Goal: Task Accomplishment & Management: Use online tool/utility

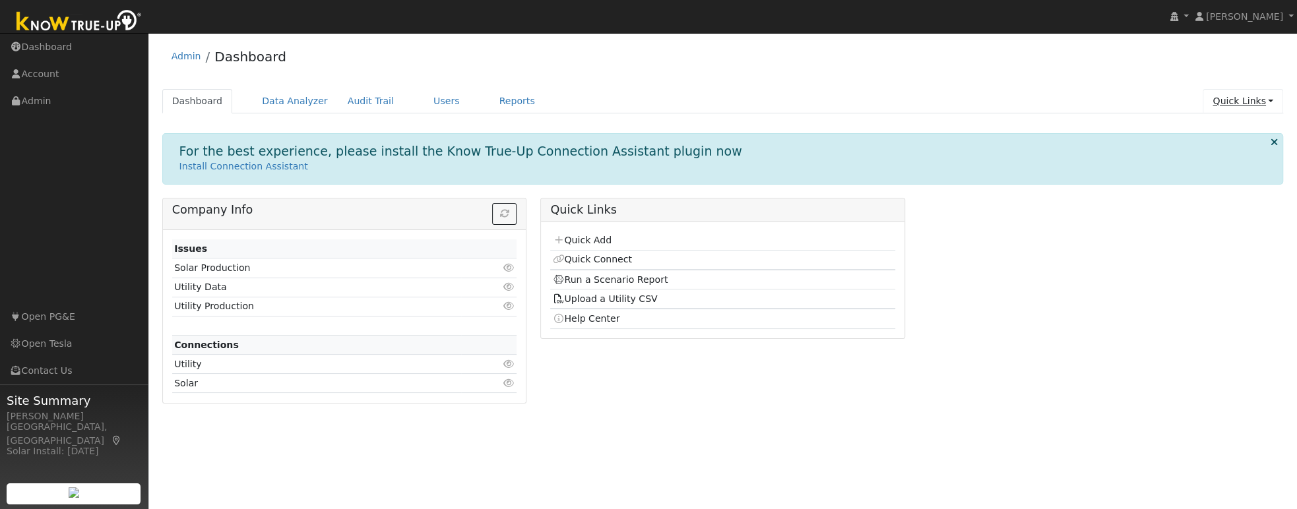
click at [1245, 106] on link "Quick Links" at bounding box center [1242, 101] width 80 height 24
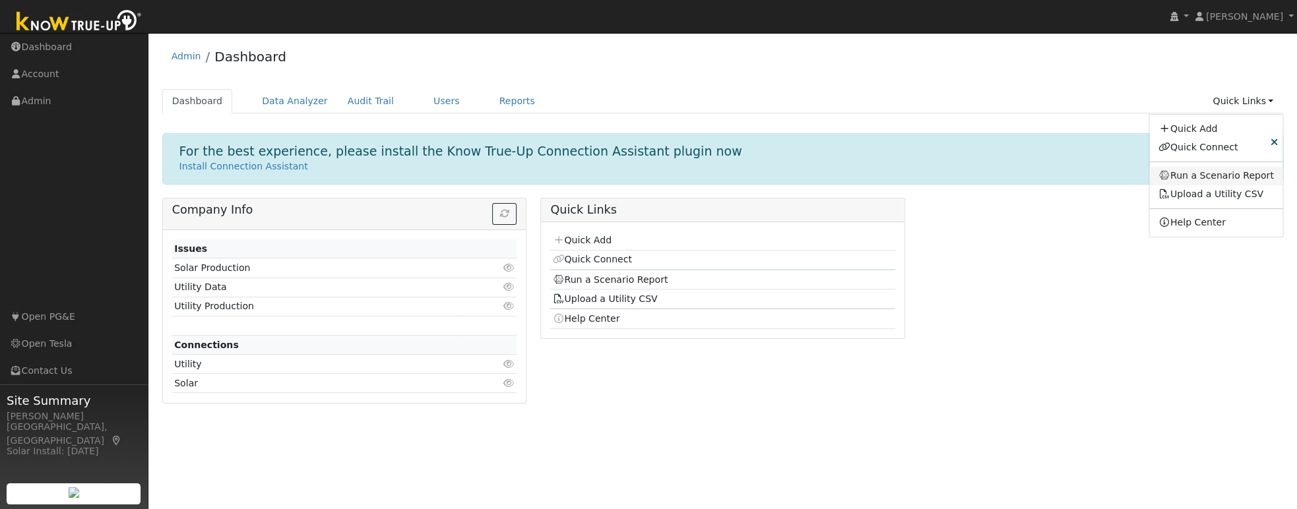
click at [1212, 177] on link "Run a Scenario Report" at bounding box center [1216, 176] width 134 height 18
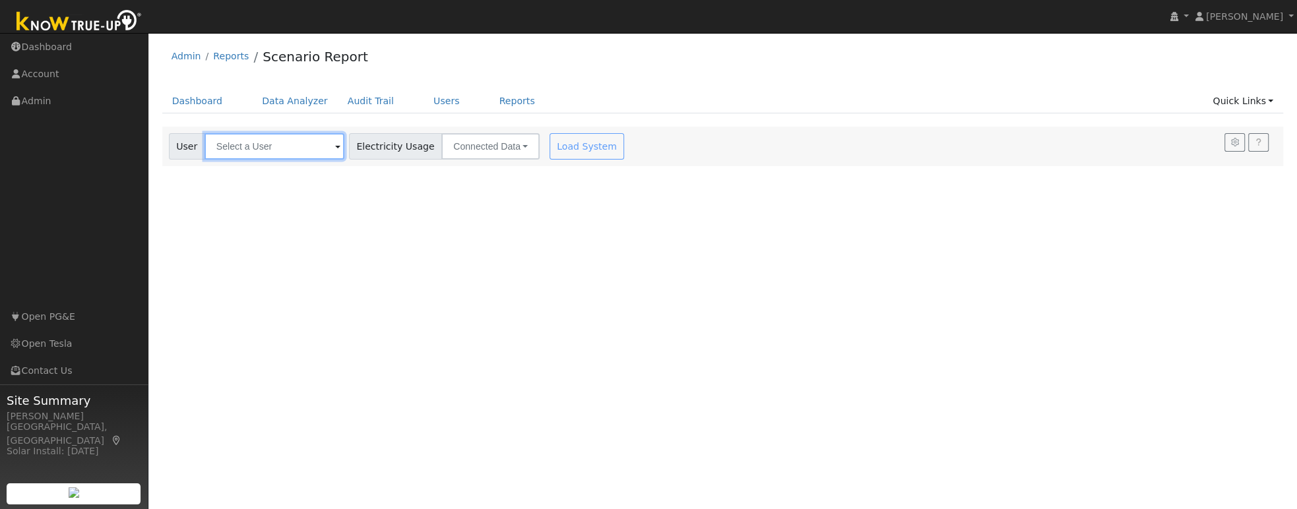
click at [249, 154] on input "text" at bounding box center [274, 146] width 140 height 26
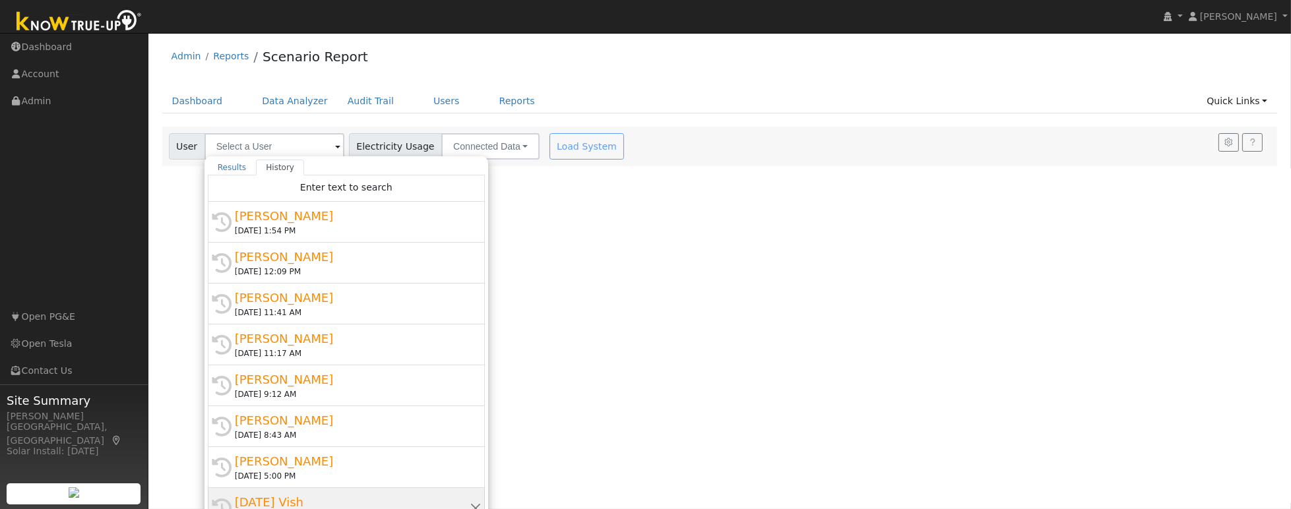
click at [264, 499] on div "[DATE] Vish" at bounding box center [352, 502] width 235 height 18
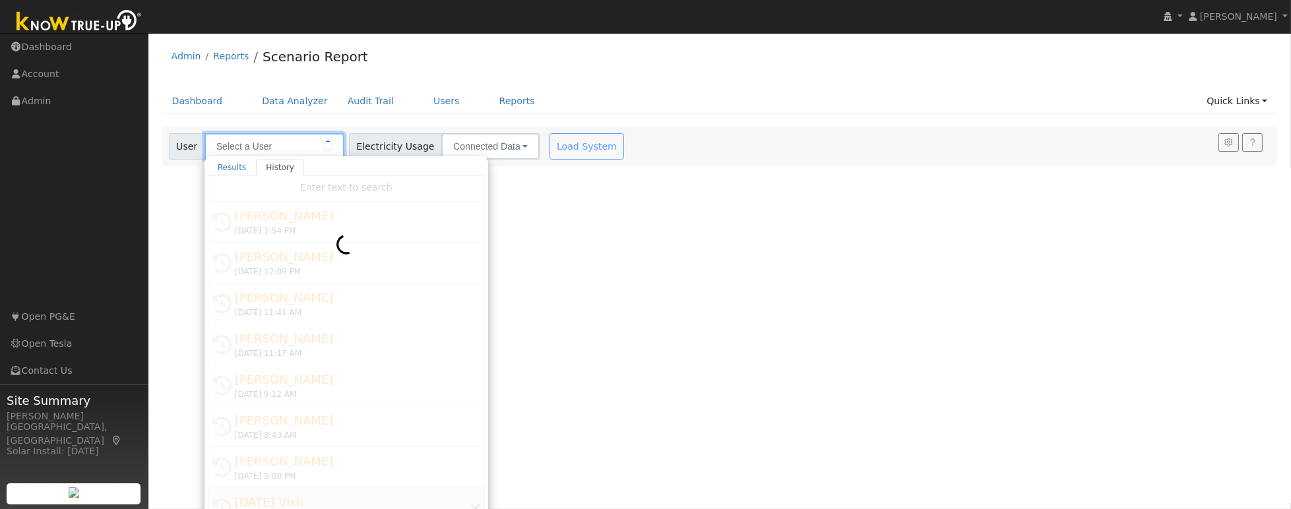
type input "[DATE] Vish"
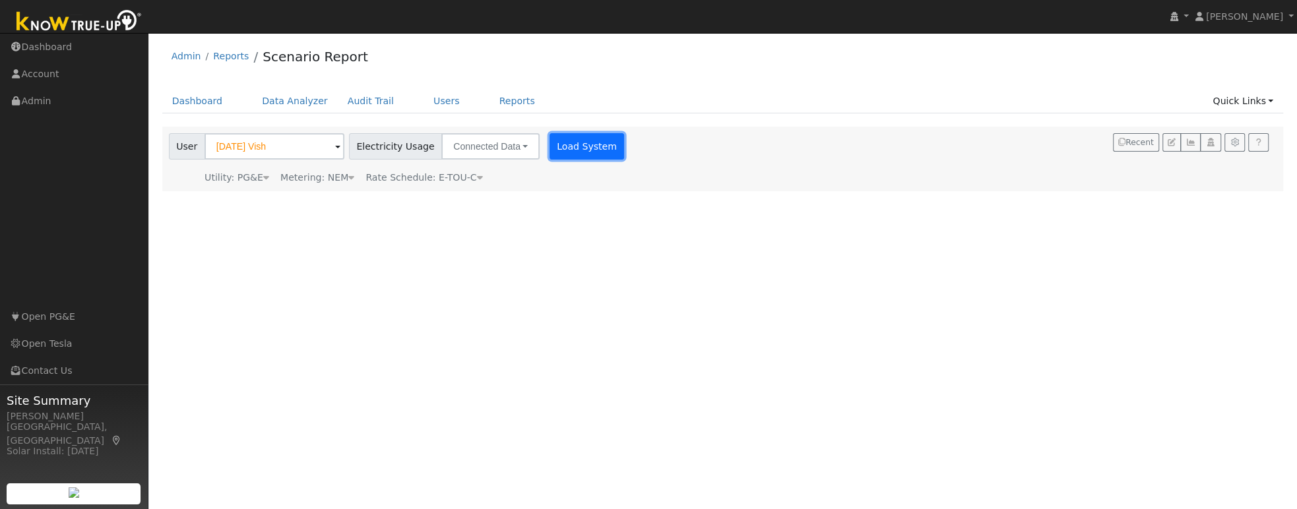
click at [584, 146] on button "Load System" at bounding box center [586, 146] width 75 height 26
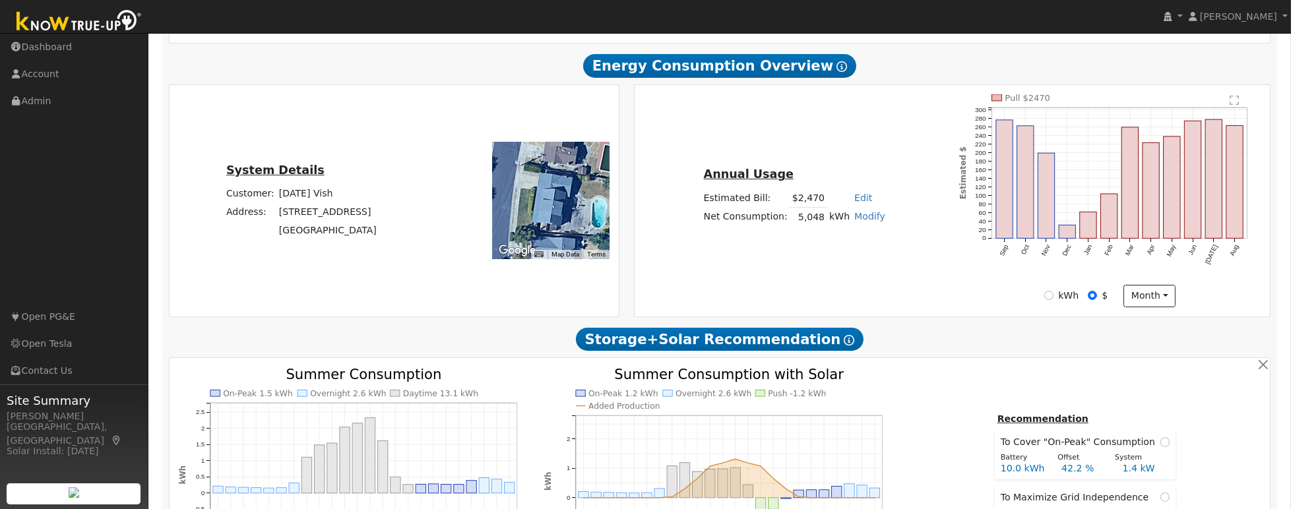
scroll to position [304, 0]
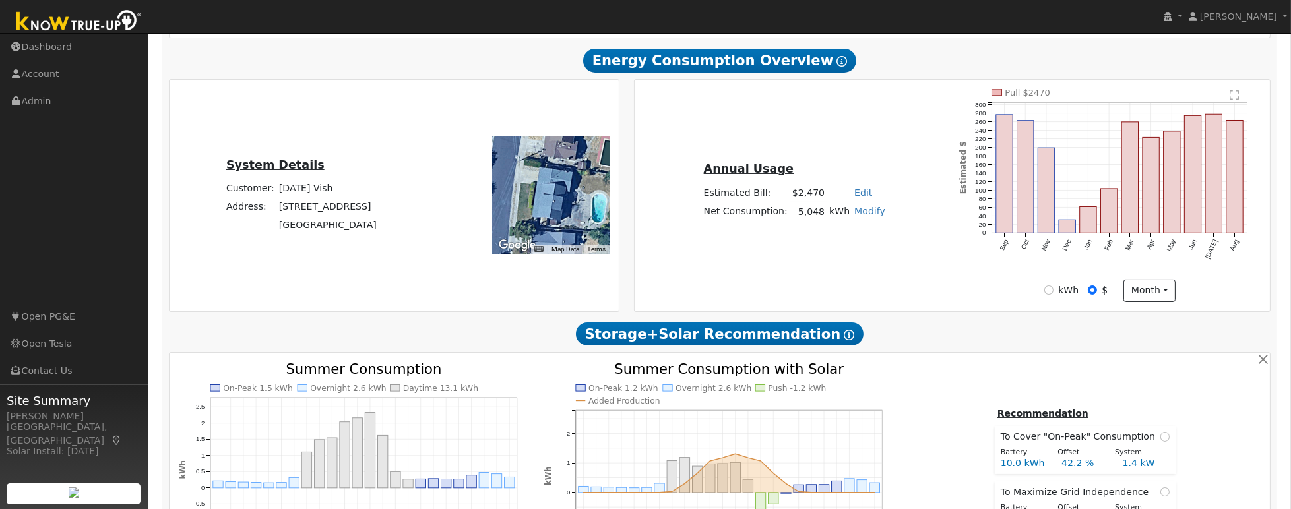
click at [864, 214] on link "Modify" at bounding box center [869, 211] width 31 height 11
click at [836, 236] on link "Add Consumption" at bounding box center [823, 232] width 110 height 18
type input "5048"
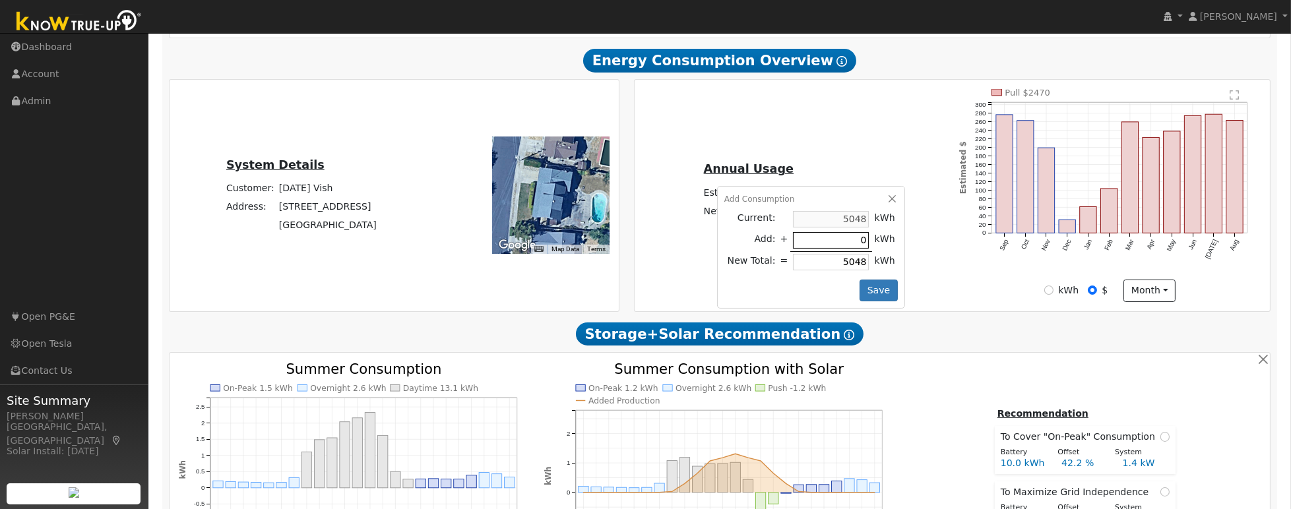
type input "5"
type input "5053"
type input "50"
type input "5098"
type input "500"
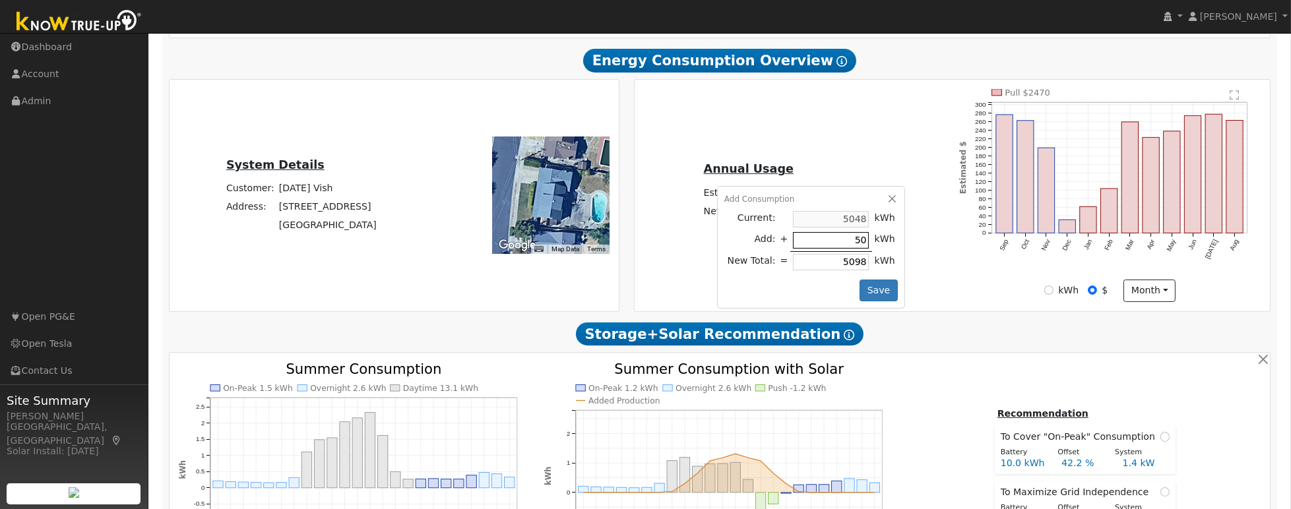
type input "5548"
type input "5000"
type input "10048"
type input "5000"
click at [872, 296] on button "Save" at bounding box center [878, 291] width 38 height 22
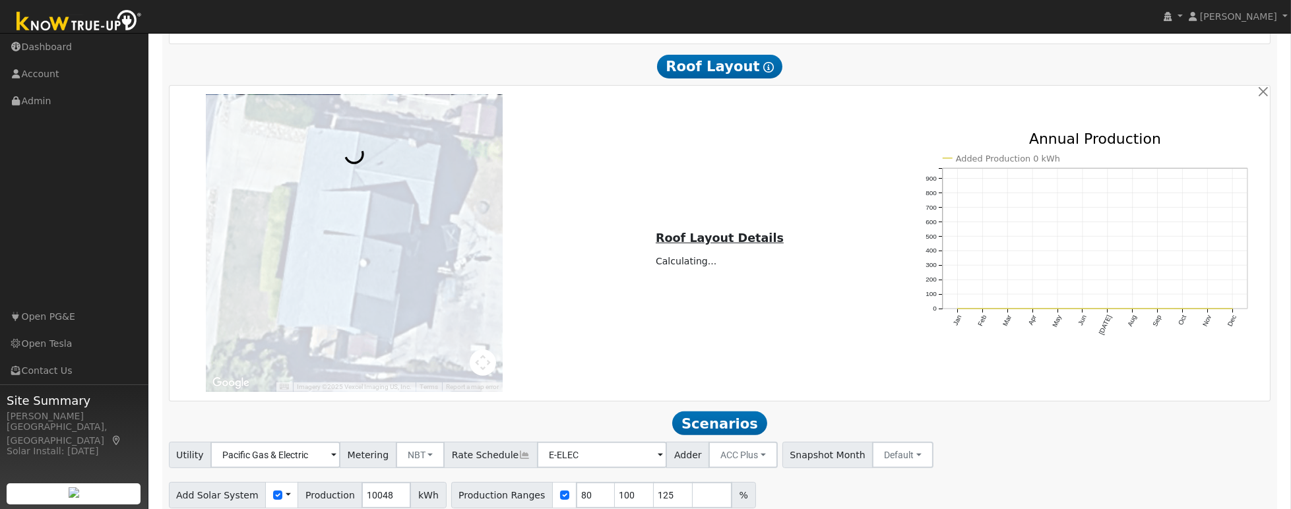
scroll to position [943, 0]
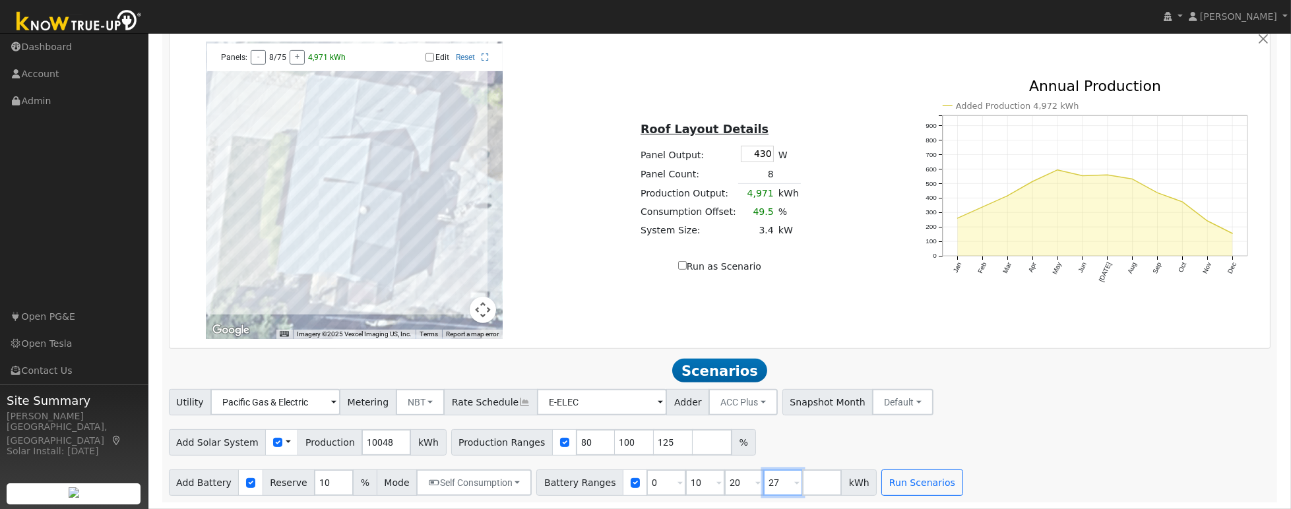
drag, startPoint x: 765, startPoint y: 485, endPoint x: 753, endPoint y: 483, distance: 12.6
click at [763, 483] on input "27" at bounding box center [783, 483] width 40 height 26
drag, startPoint x: 724, startPoint y: 485, endPoint x: 714, endPoint y: 487, distance: 9.4
click at [724, 487] on input "20" at bounding box center [744, 483] width 40 height 26
type input "13.5"
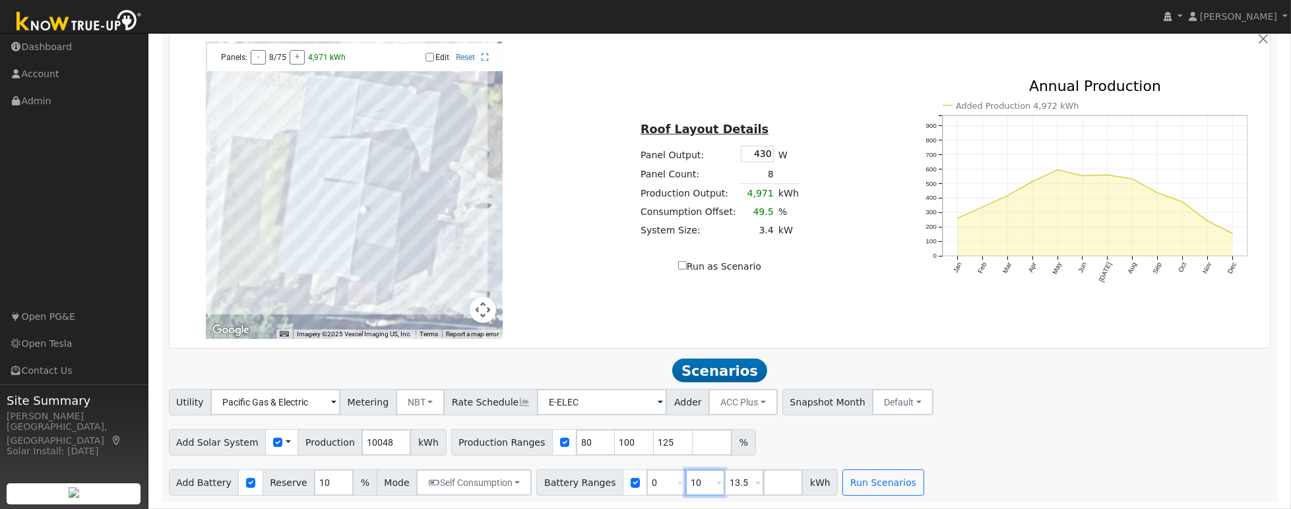
click at [692, 482] on input "10" at bounding box center [705, 483] width 40 height 26
type input "13.5"
drag, startPoint x: 655, startPoint y: 441, endPoint x: 635, endPoint y: 445, distance: 21.0
click at [654, 445] on input "125" at bounding box center [674, 442] width 40 height 26
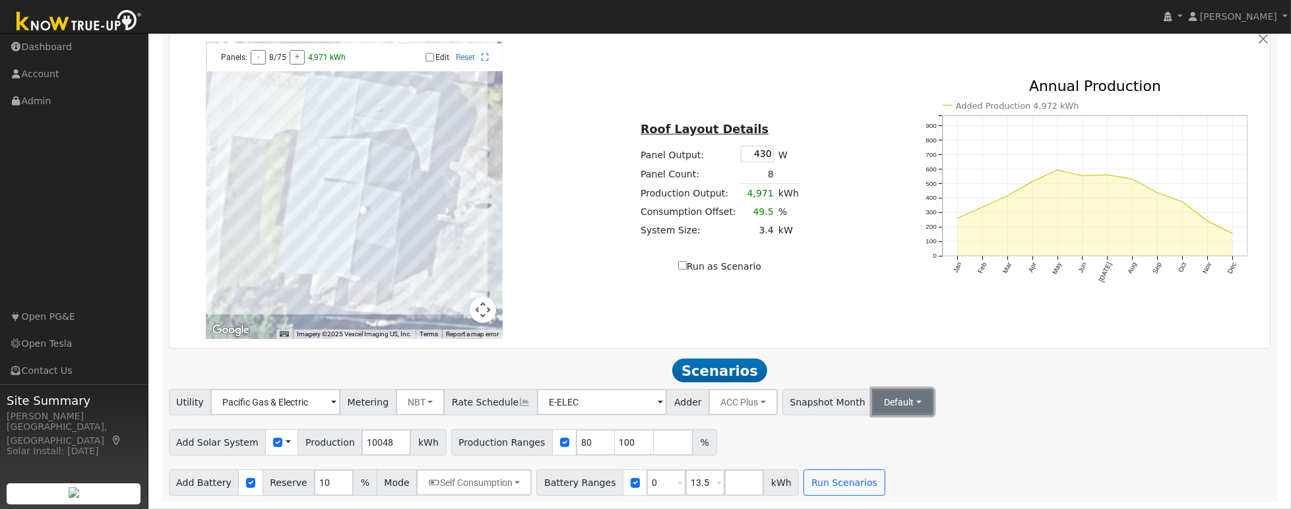
click at [877, 404] on button "Default" at bounding box center [902, 402] width 61 height 26
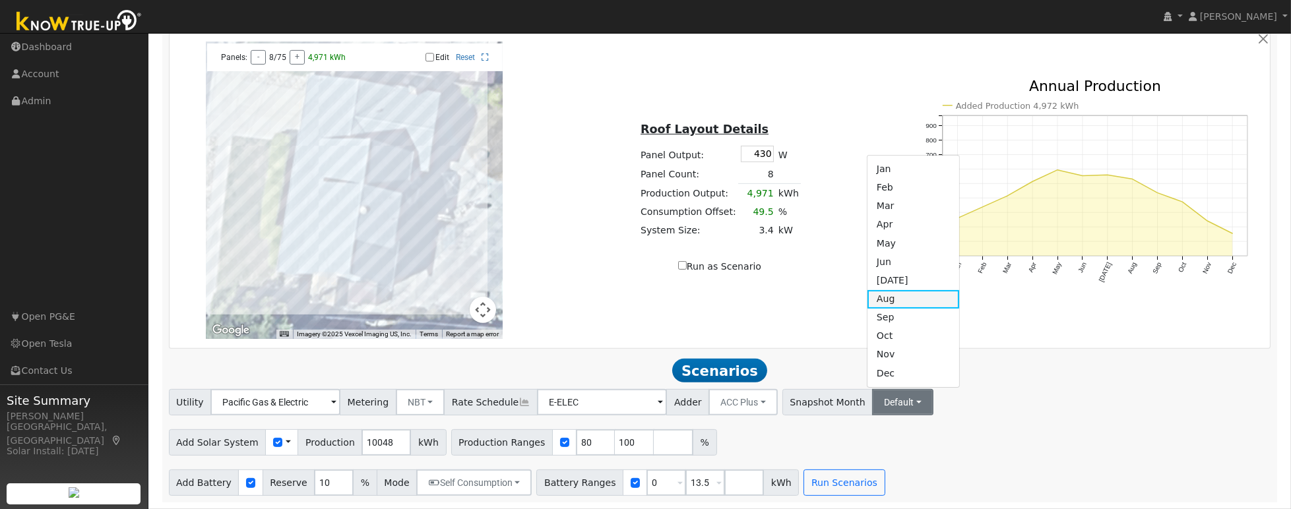
click at [893, 302] on link "Aug" at bounding box center [913, 299] width 92 height 18
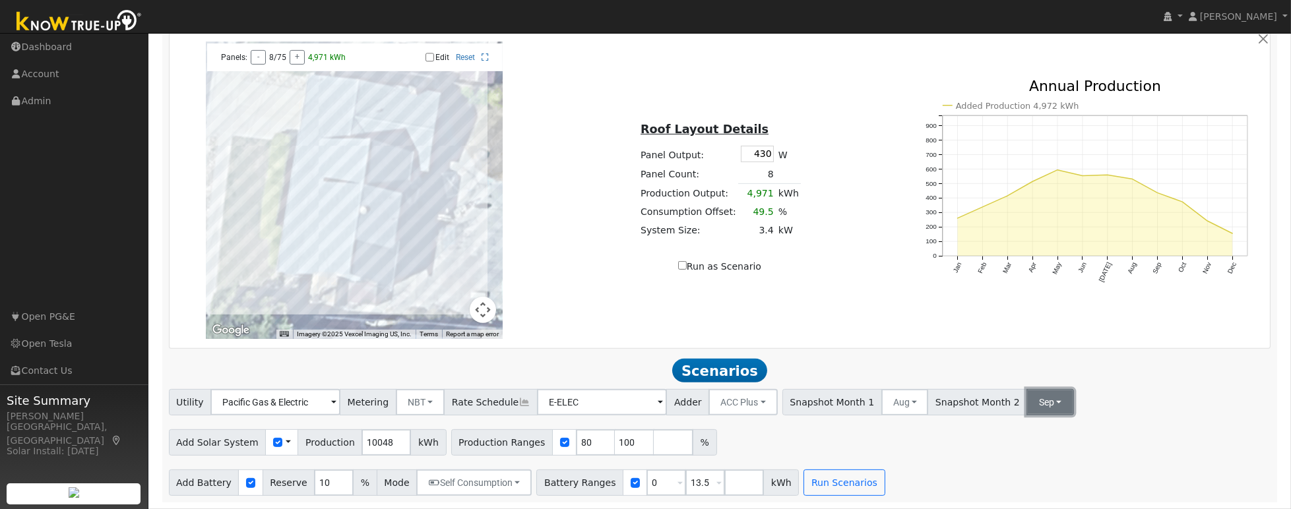
click at [1026, 406] on button "Sep" at bounding box center [1049, 402] width 47 height 26
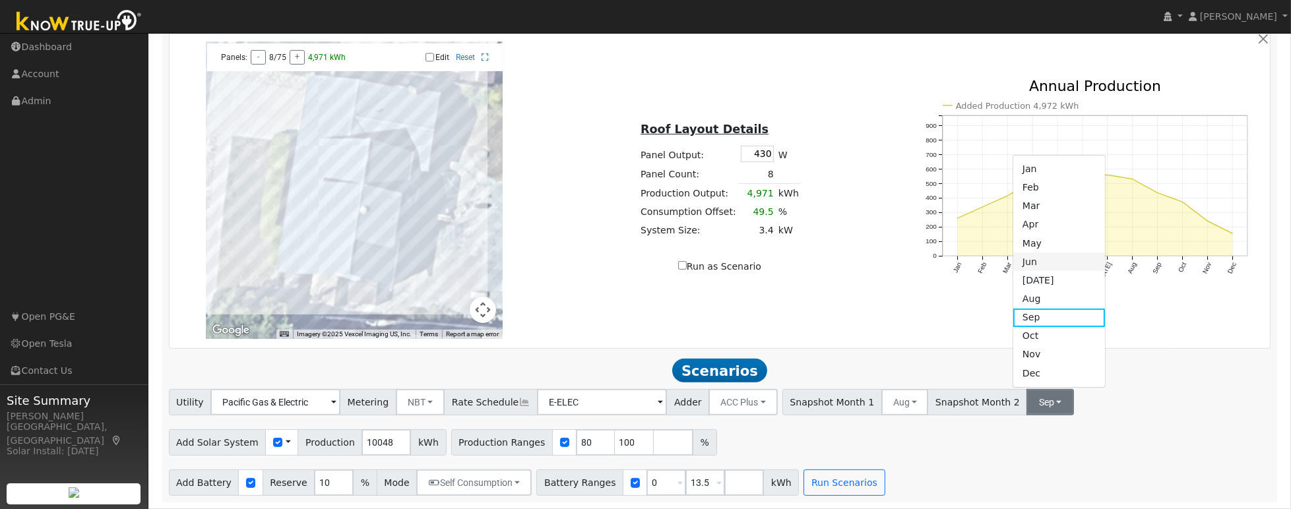
click at [1018, 265] on link "Jun" at bounding box center [1059, 262] width 92 height 18
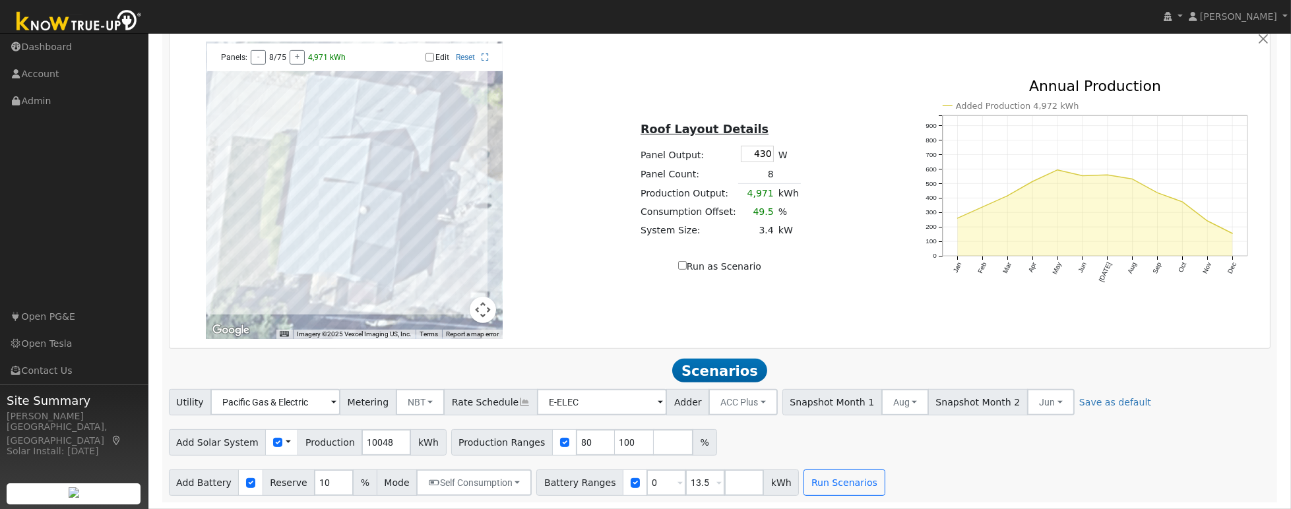
click at [1005, 441] on div "Add Solar System Use CSV Data Production 10048 kWh Production Ranges 80 100 %" at bounding box center [719, 440] width 1107 height 31
click at [881, 402] on button "Aug" at bounding box center [904, 402] width 47 height 26
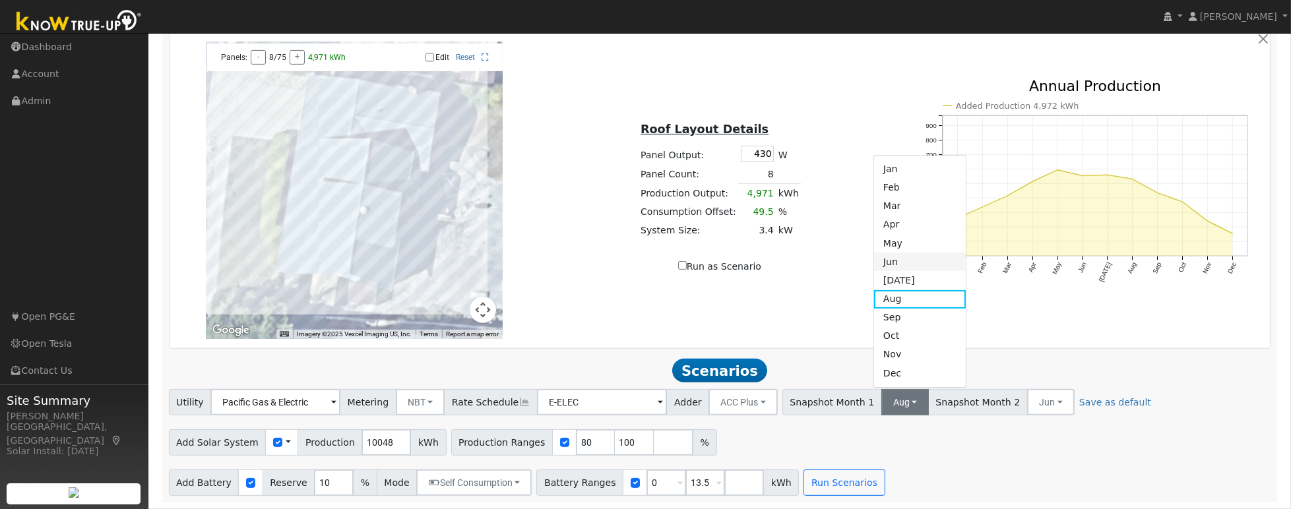
click at [886, 270] on link "Jun" at bounding box center [920, 262] width 92 height 18
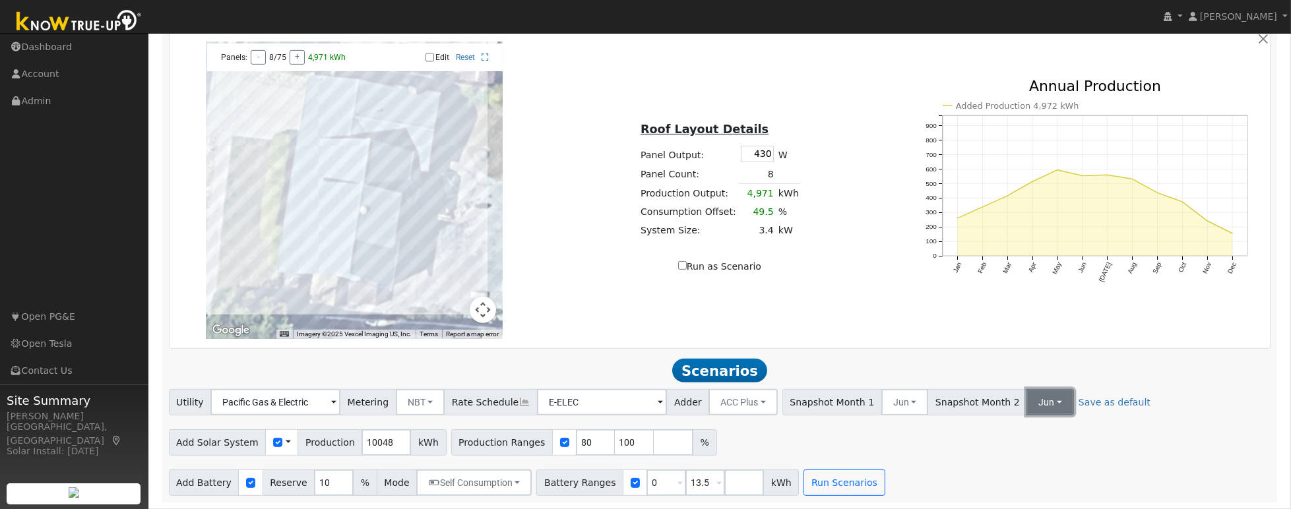
click at [1026, 406] on button "Jun" at bounding box center [1049, 402] width 47 height 26
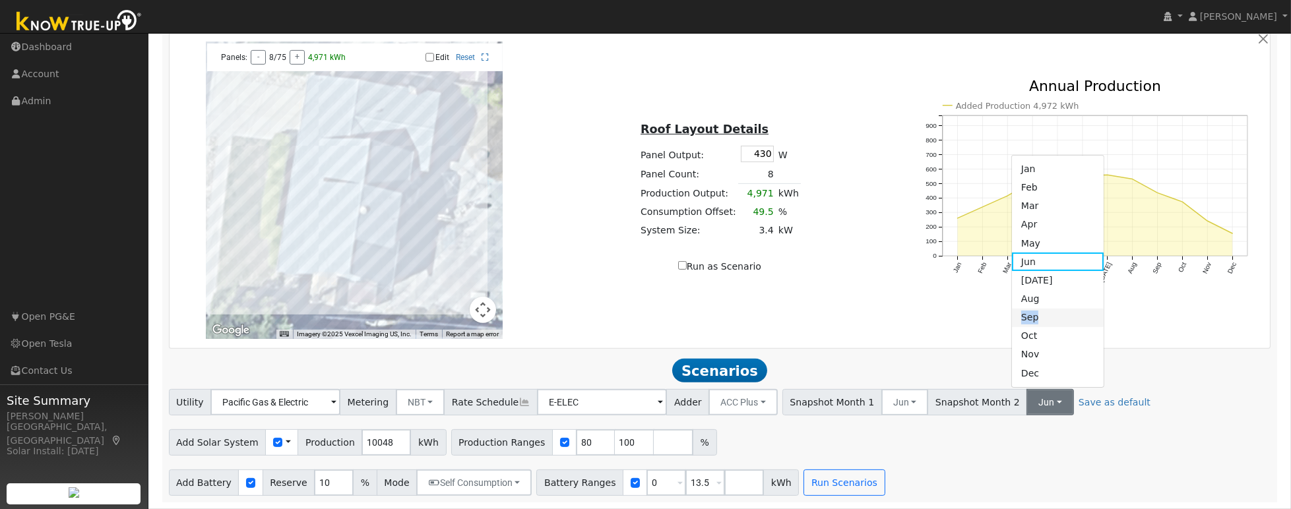
drag, startPoint x: 1017, startPoint y: 304, endPoint x: 1014, endPoint y: 319, distance: 15.4
click at [1014, 319] on ul "Jan Feb Mar Apr May Jun [DATE] Aug Sep Oct Nov Dec" at bounding box center [1057, 271] width 93 height 233
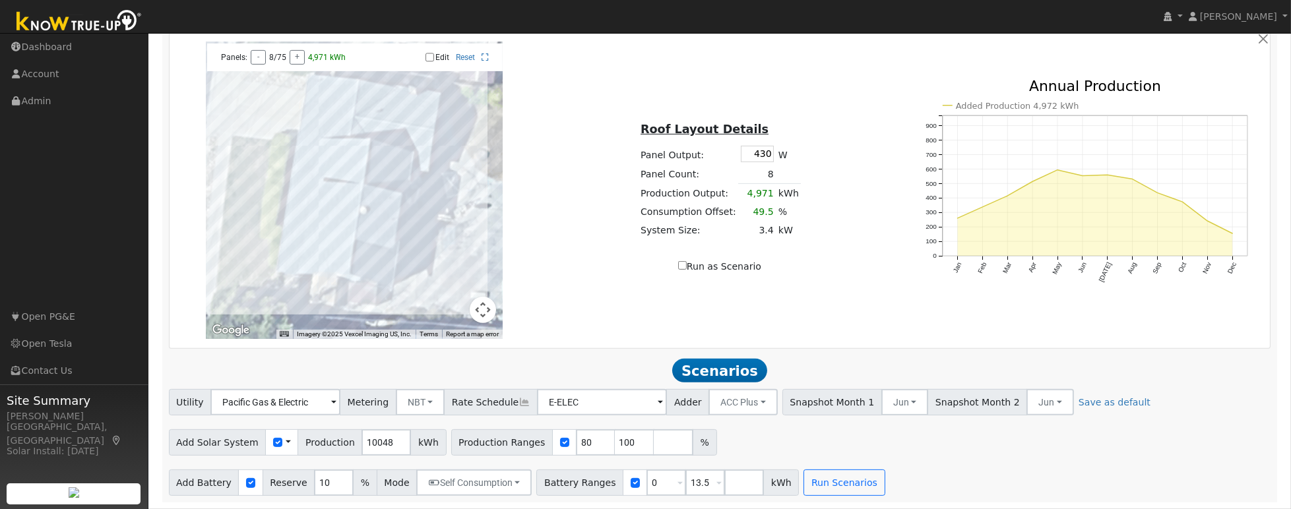
click at [1014, 319] on div "← Move left → Move right ↑ Move up ↓ Move down + Zoom in - Zoom out Home Jump l…" at bounding box center [719, 190] width 1096 height 297
click at [1026, 404] on button "Jun" at bounding box center [1049, 402] width 47 height 26
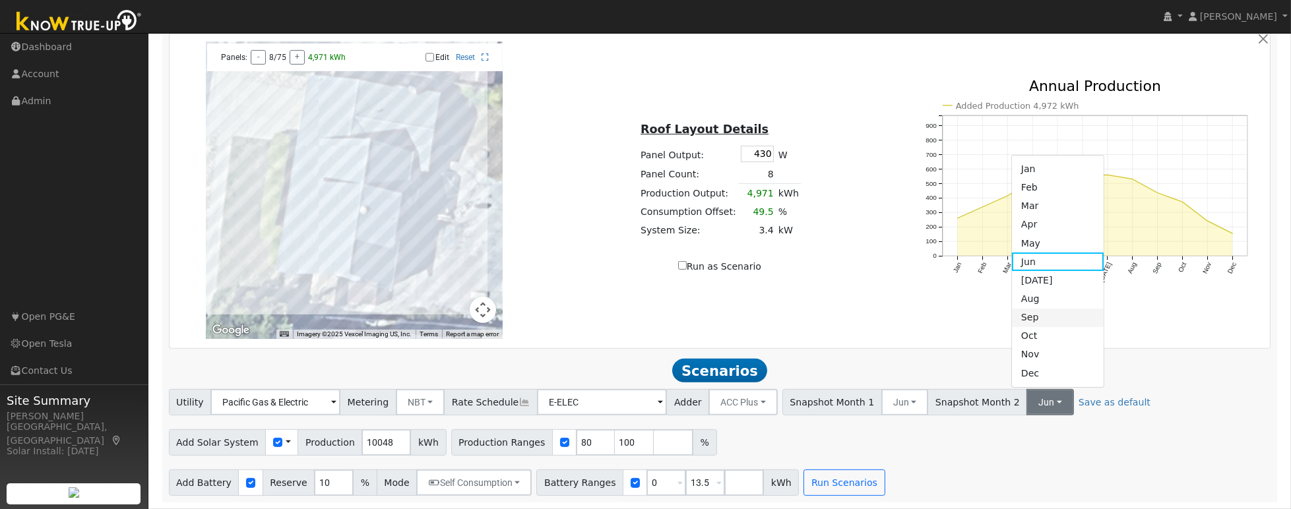
click at [1016, 319] on link "Sep" at bounding box center [1058, 318] width 92 height 18
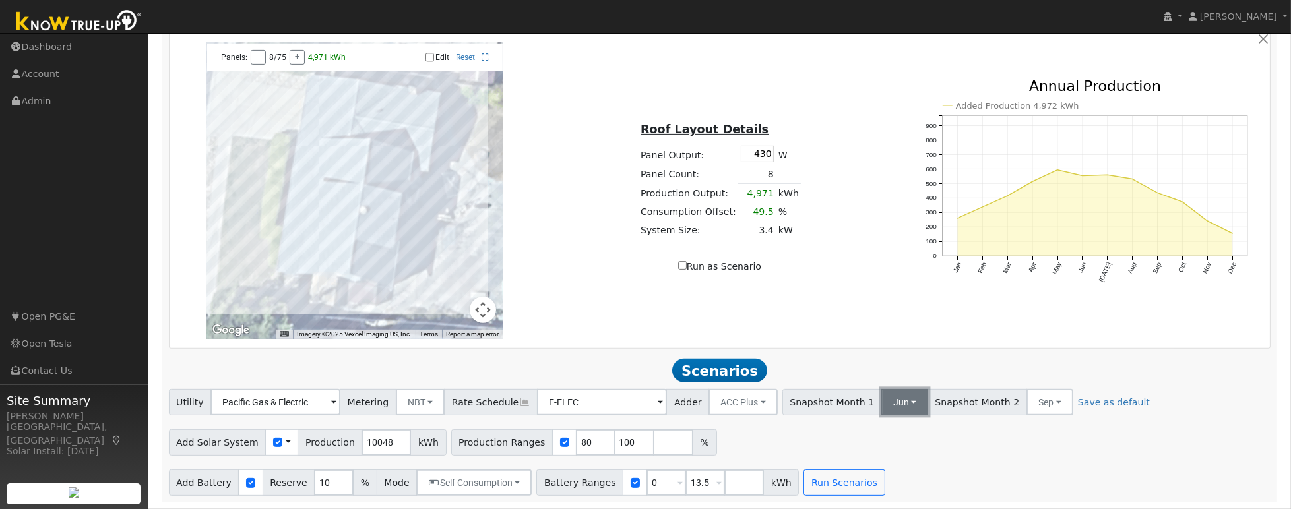
click at [881, 399] on button "Jun" at bounding box center [904, 402] width 47 height 26
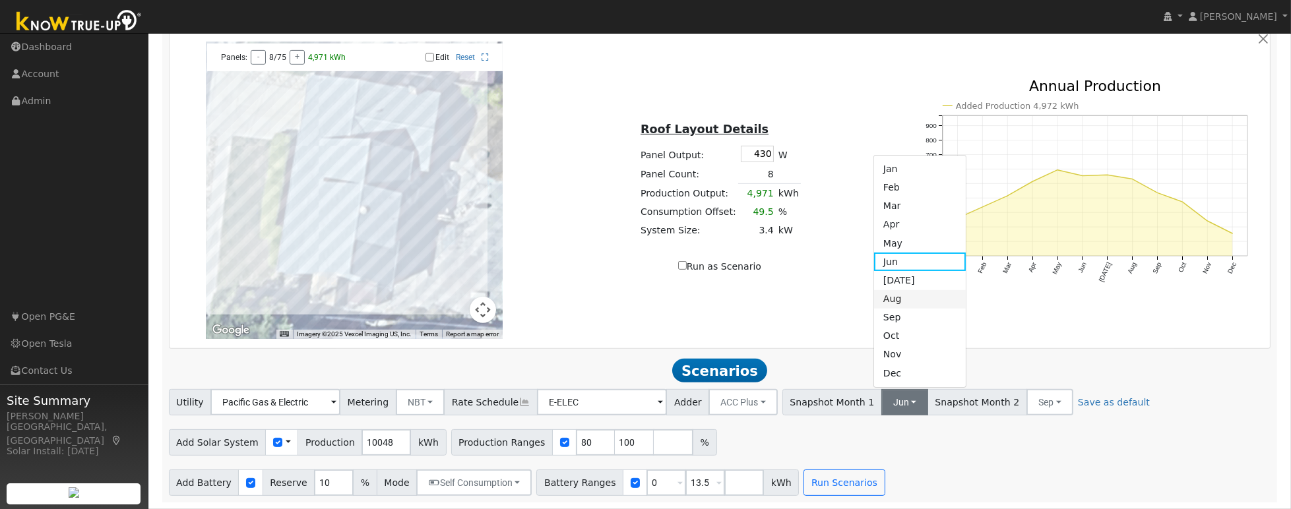
click at [888, 299] on link "Aug" at bounding box center [920, 299] width 92 height 18
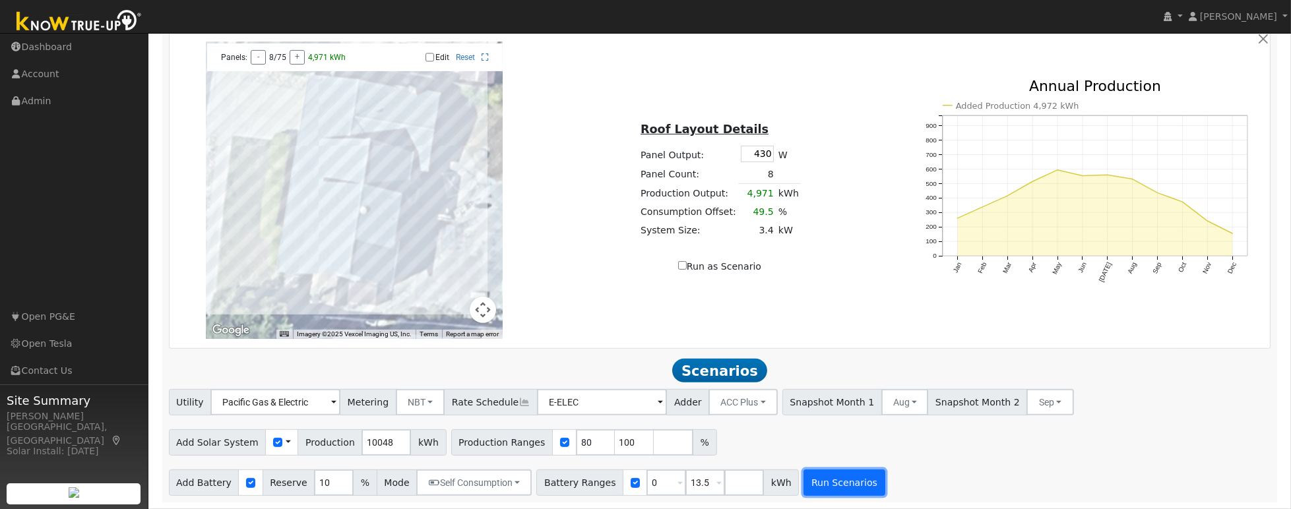
click at [837, 489] on button "Run Scenarios" at bounding box center [843, 483] width 81 height 26
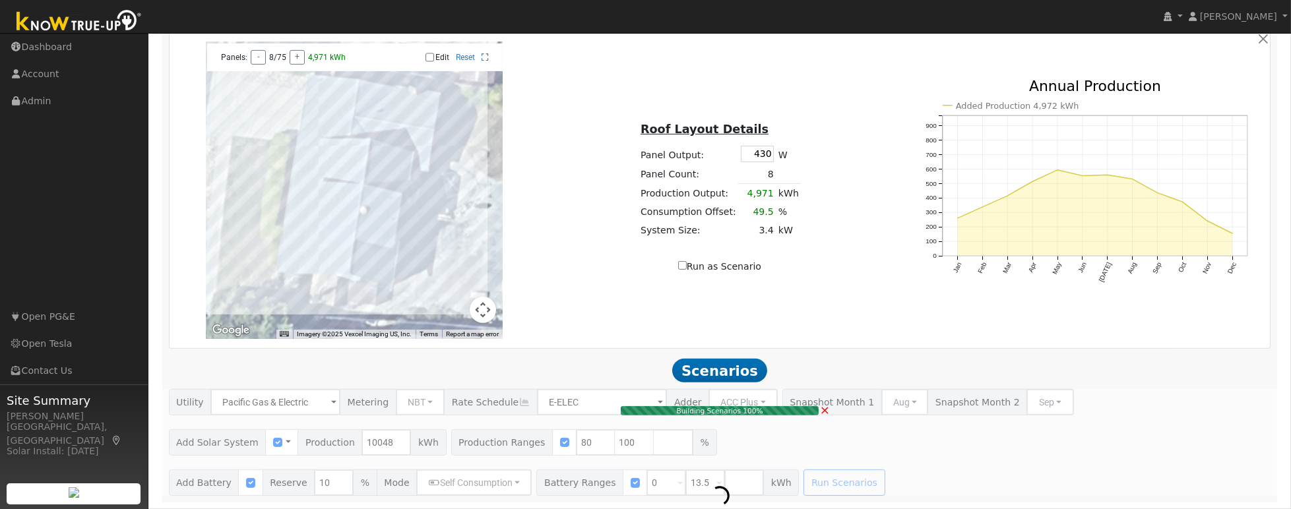
type input "5.4"
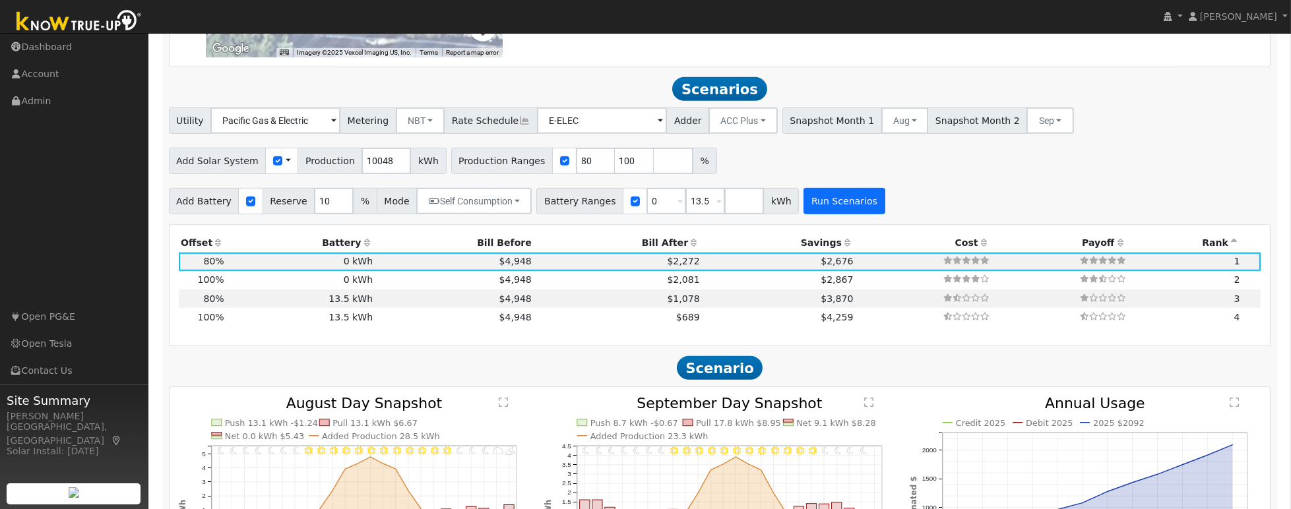
scroll to position [1262, 0]
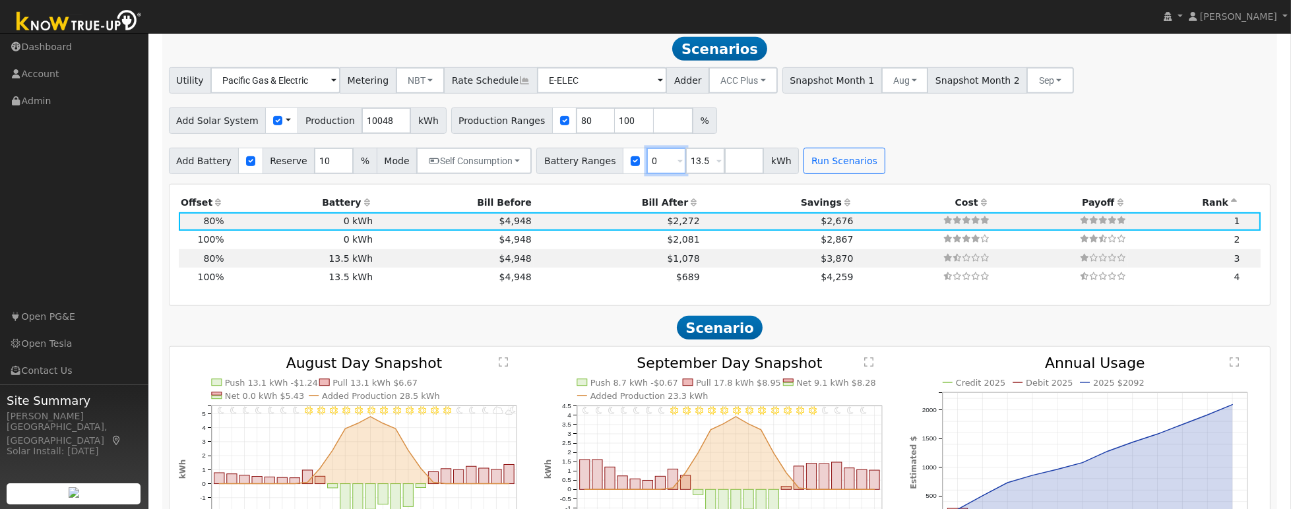
drag, startPoint x: 649, startPoint y: 162, endPoint x: 622, endPoint y: 162, distance: 27.1
click at [622, 162] on div "Battery Ranges 0 Overrides Reserve % Mode None None Self Consumption Peak Savin…" at bounding box center [667, 161] width 263 height 26
type input "13.5"
click at [773, 170] on button "Run Scenarios" at bounding box center [804, 161] width 81 height 26
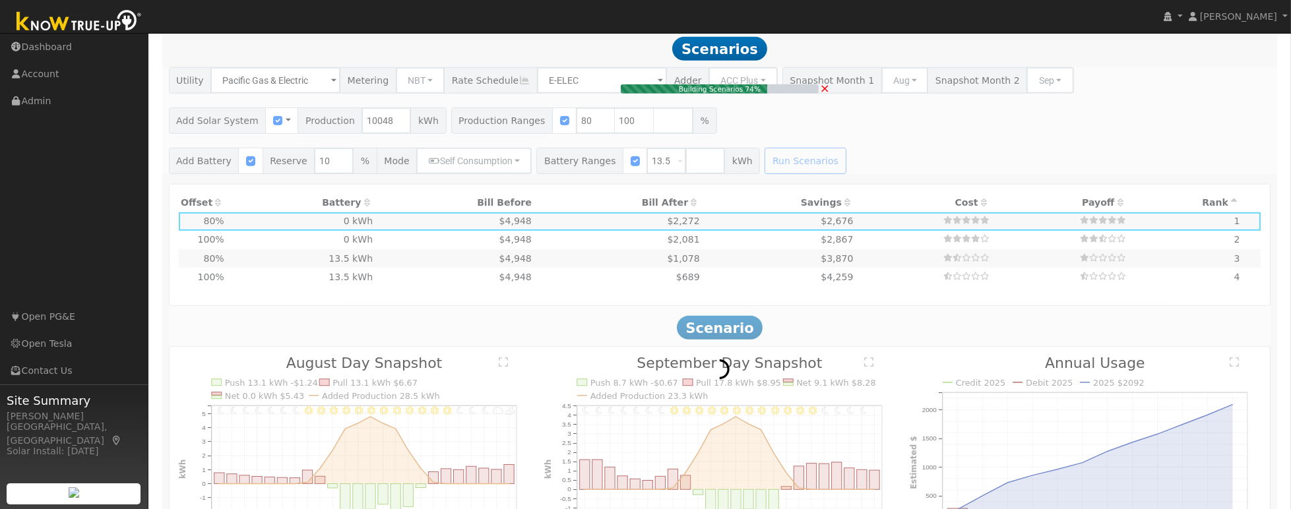
type input "$10,006"
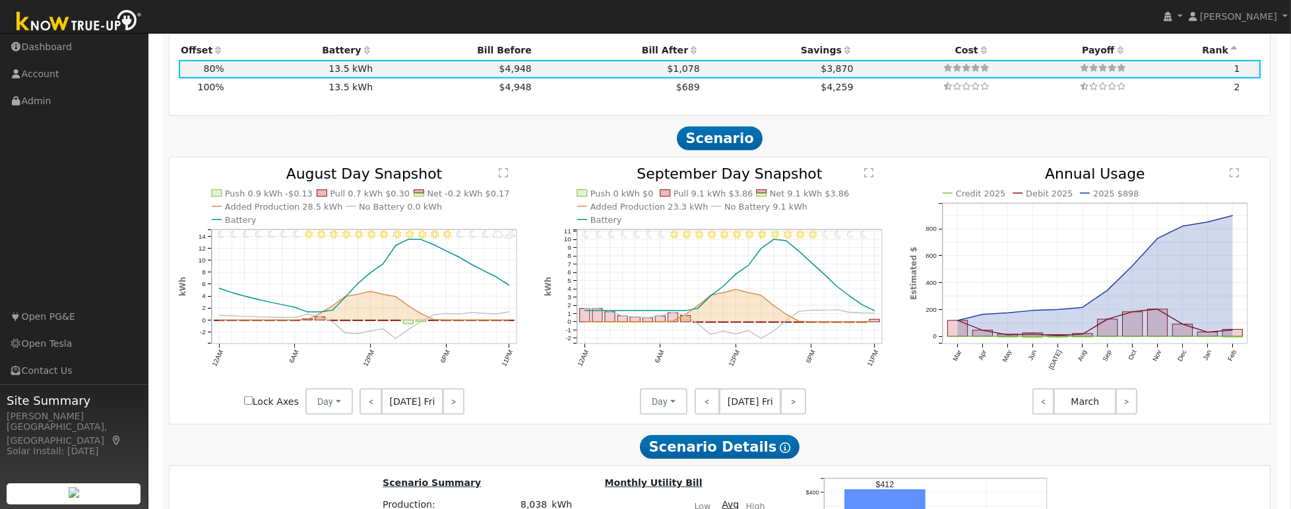
scroll to position [1404, 0]
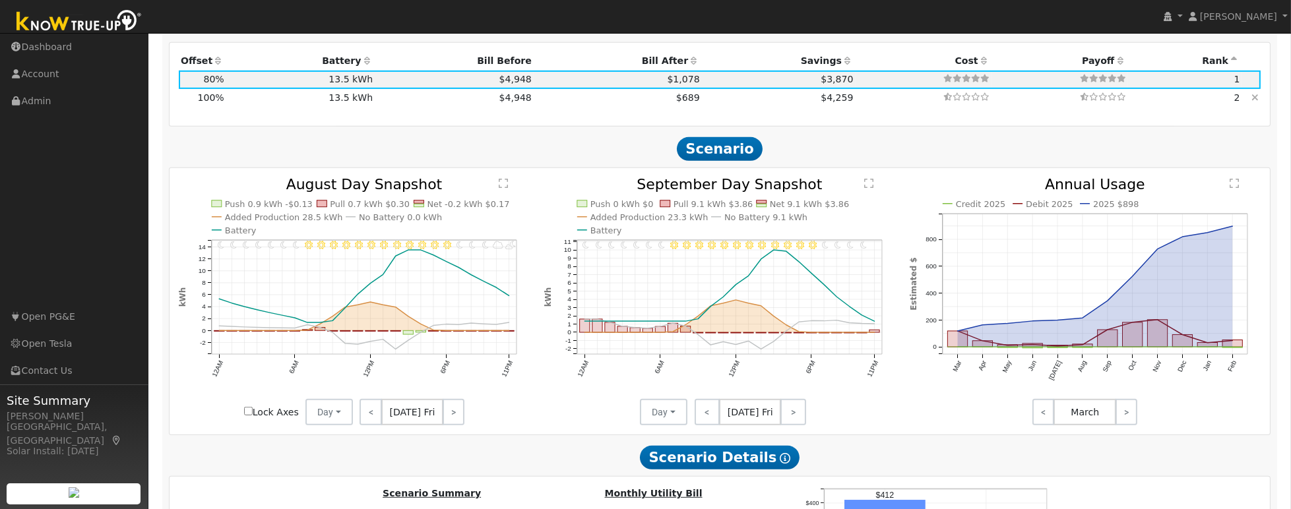
click at [408, 105] on td "$4,948" at bounding box center [454, 98] width 159 height 18
type input "6.7"
type input "$22,106"
type input "$11,333"
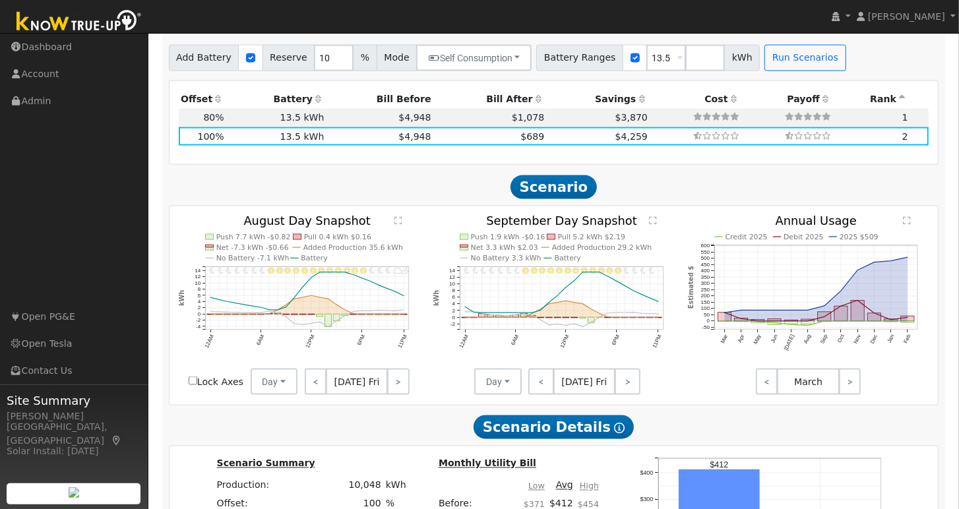
scroll to position [1270, 0]
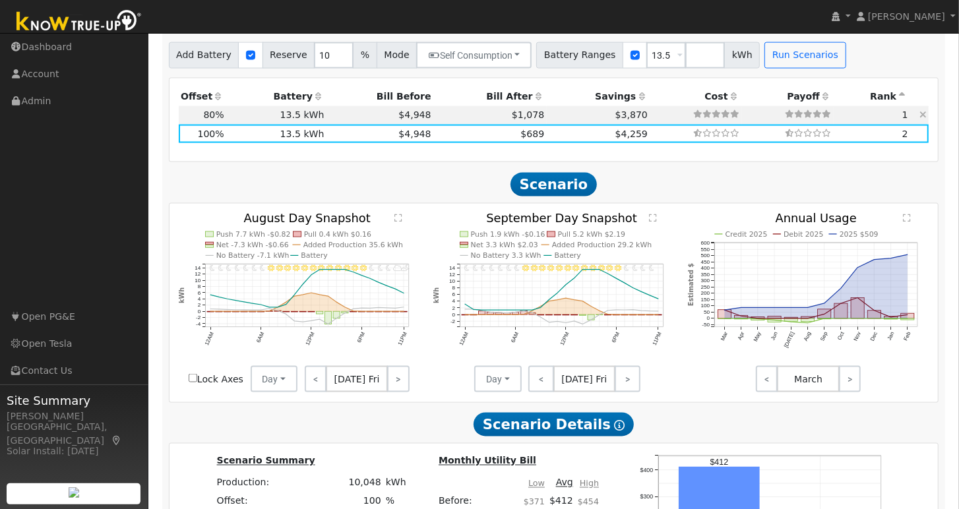
click at [315, 123] on td "13.5 kWh" at bounding box center [276, 115] width 100 height 18
type input "5.4"
type input "$17,684"
type input "$10,006"
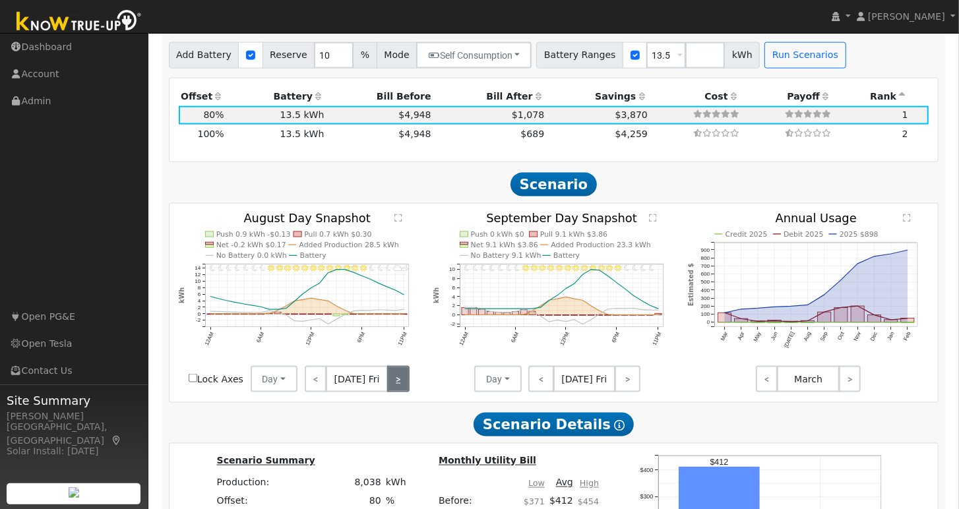
click at [393, 385] on link ">" at bounding box center [398, 379] width 22 height 26
click at [393, 385] on link ">" at bounding box center [399, 379] width 20 height 26
click at [398, 386] on link ">" at bounding box center [399, 379] width 18 height 26
click at [398, 386] on link ">" at bounding box center [401, 379] width 18 height 26
click at [398, 386] on link ">" at bounding box center [400, 379] width 20 height 26
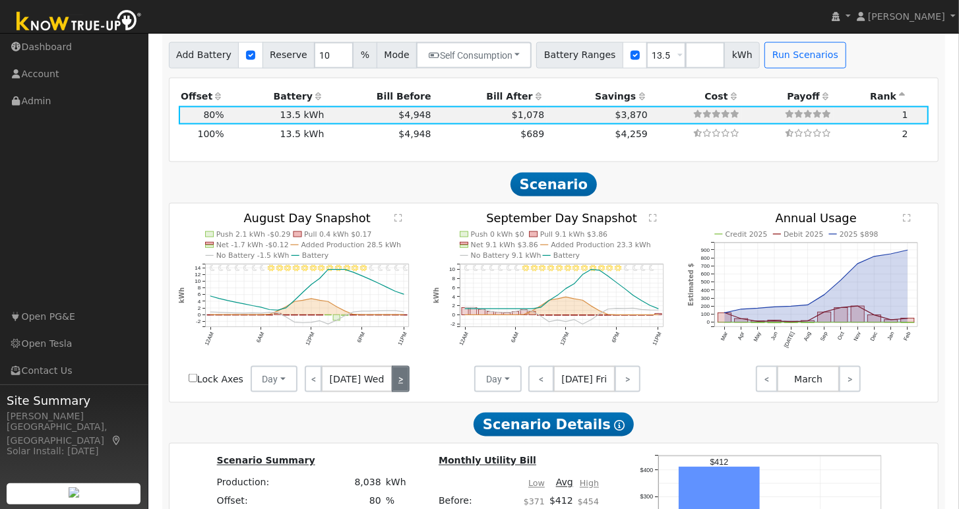
click at [398, 386] on link ">" at bounding box center [401, 379] width 18 height 26
click at [398, 386] on link ">" at bounding box center [399, 379] width 19 height 26
click at [398, 386] on link ">" at bounding box center [398, 379] width 22 height 26
click at [398, 386] on link ">" at bounding box center [399, 379] width 20 height 26
click at [398, 386] on link ">" at bounding box center [399, 379] width 18 height 26
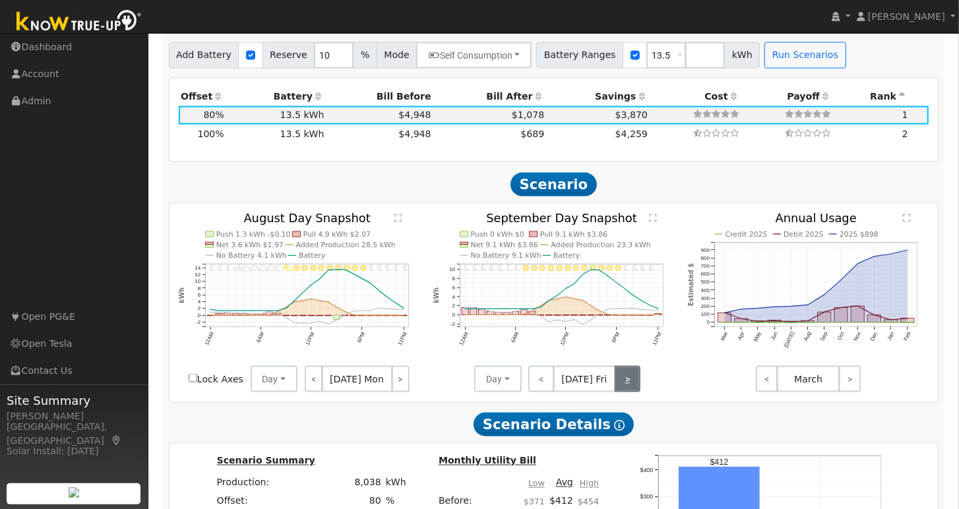
click at [625, 387] on link ">" at bounding box center [628, 379] width 26 height 26
click at [625, 387] on link ">" at bounding box center [629, 379] width 24 height 26
click at [625, 387] on link ">" at bounding box center [629, 379] width 22 height 26
click at [625, 387] on link ">" at bounding box center [629, 379] width 21 height 26
click at [625, 387] on link ">" at bounding box center [628, 379] width 23 height 26
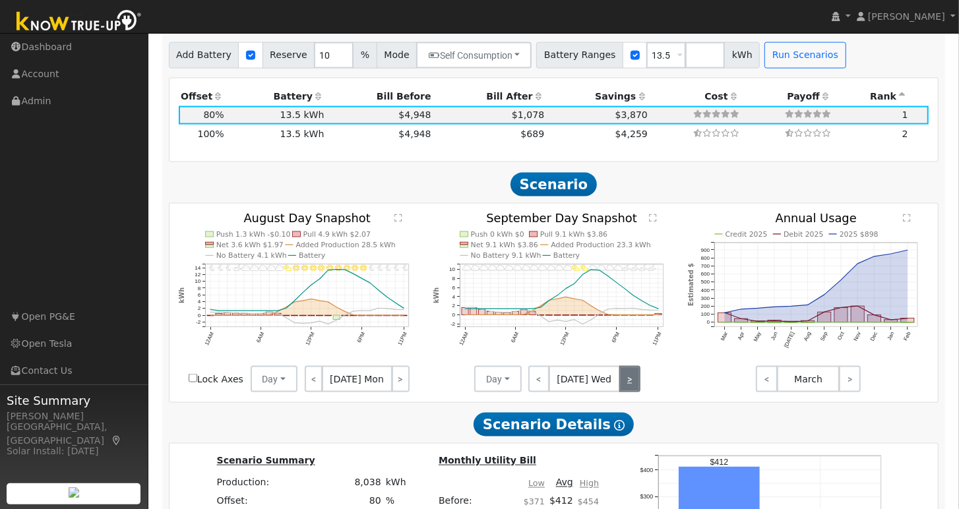
click at [625, 387] on link ">" at bounding box center [629, 379] width 21 height 26
click at [625, 387] on link ">" at bounding box center [629, 379] width 22 height 26
click at [625, 387] on link ">" at bounding box center [628, 379] width 26 height 26
click at [625, 387] on link ">" at bounding box center [629, 379] width 24 height 26
click at [625, 387] on link ">" at bounding box center [629, 379] width 22 height 26
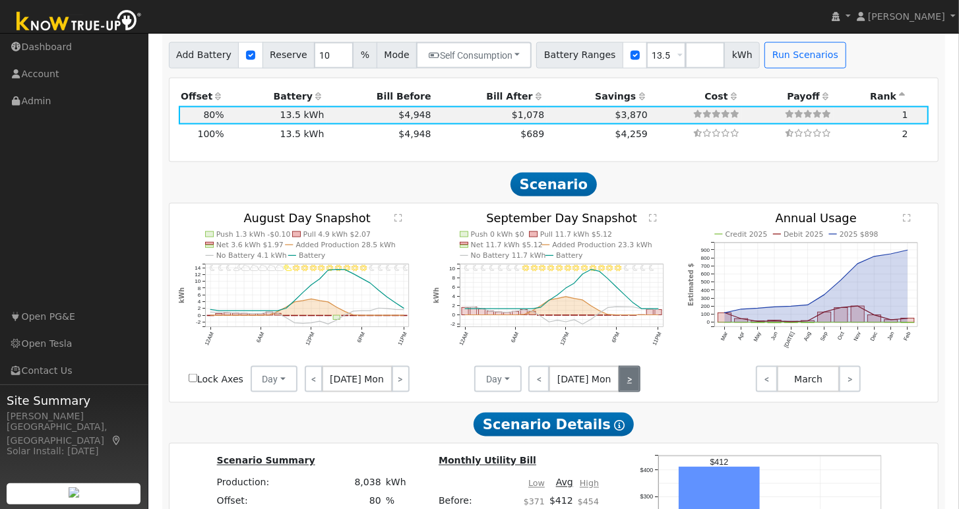
click at [625, 387] on link ">" at bounding box center [629, 379] width 21 height 26
click at [625, 387] on link ">" at bounding box center [629, 379] width 22 height 26
click at [625, 387] on link ">" at bounding box center [628, 379] width 26 height 26
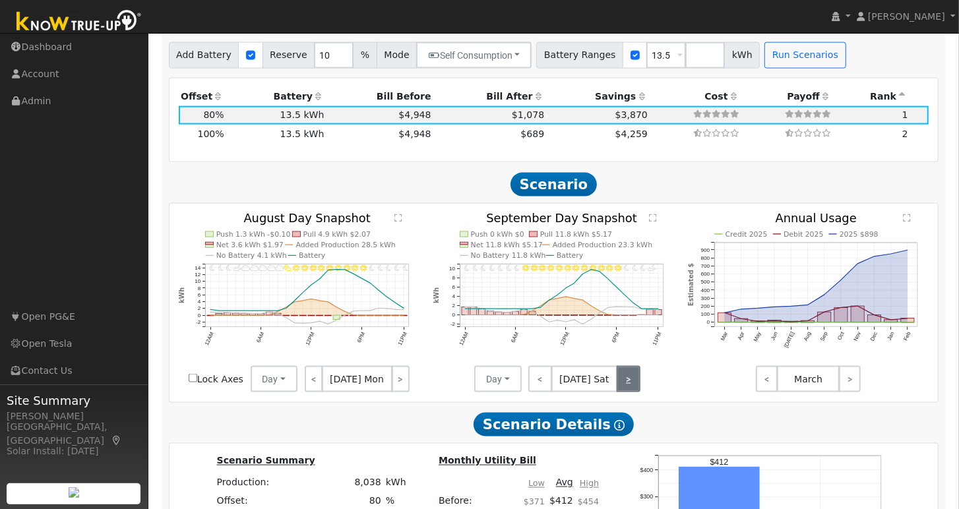
click at [625, 387] on link ">" at bounding box center [629, 379] width 24 height 26
click at [625, 387] on link ">" at bounding box center [629, 379] width 22 height 26
click at [625, 387] on div "< [DATE] Mon >" at bounding box center [581, 379] width 119 height 26
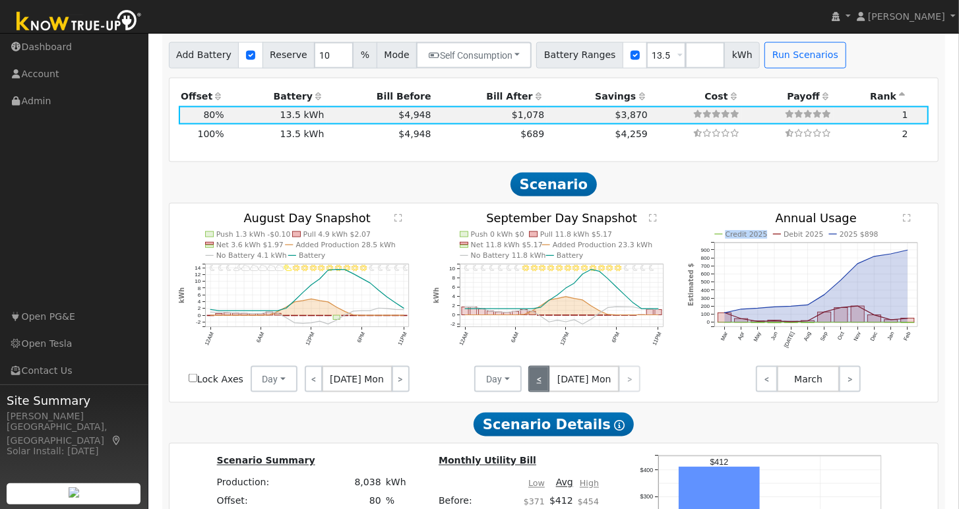
click at [543, 379] on link "<" at bounding box center [538, 379] width 21 height 26
click at [543, 379] on link "<" at bounding box center [539, 379] width 22 height 26
click at [543, 379] on link "<" at bounding box center [540, 379] width 24 height 26
click at [543, 379] on link "<" at bounding box center [541, 379] width 26 height 26
click at [543, 379] on link "<" at bounding box center [539, 379] width 22 height 26
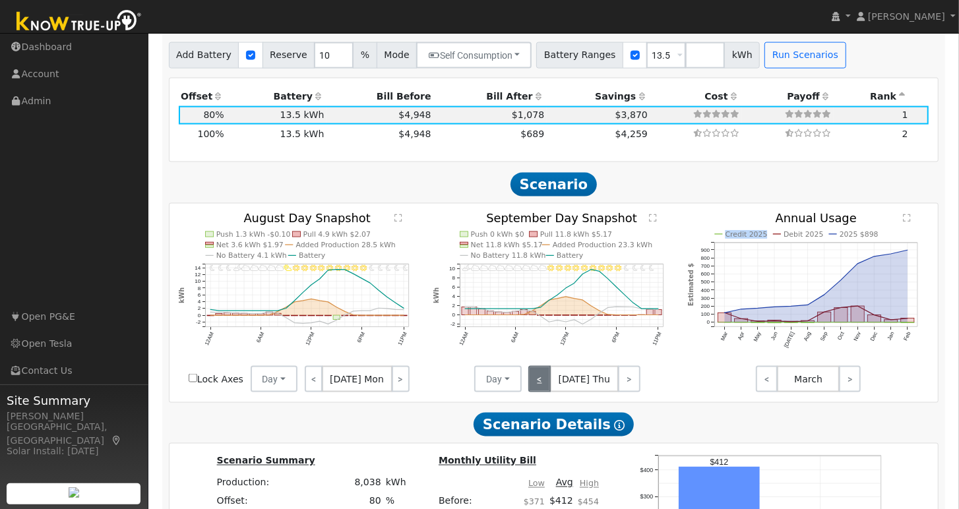
click at [543, 379] on link "<" at bounding box center [539, 379] width 22 height 26
click at [543, 379] on link "<" at bounding box center [539, 379] width 23 height 26
click at [543, 379] on link "<" at bounding box center [538, 379] width 21 height 26
click at [543, 379] on link "<" at bounding box center [539, 379] width 22 height 26
click at [543, 379] on link "<" at bounding box center [540, 379] width 24 height 26
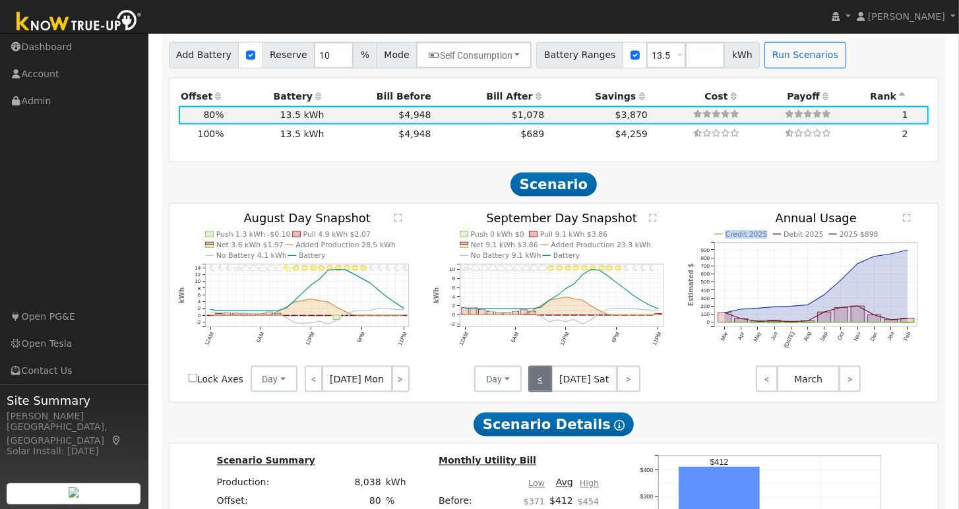
click at [543, 379] on link "<" at bounding box center [540, 379] width 24 height 26
click at [543, 379] on link "<" at bounding box center [539, 379] width 22 height 26
click at [543, 379] on link "<" at bounding box center [538, 379] width 21 height 26
click at [543, 379] on link "<" at bounding box center [539, 379] width 23 height 26
click at [543, 379] on link "<" at bounding box center [538, 379] width 21 height 26
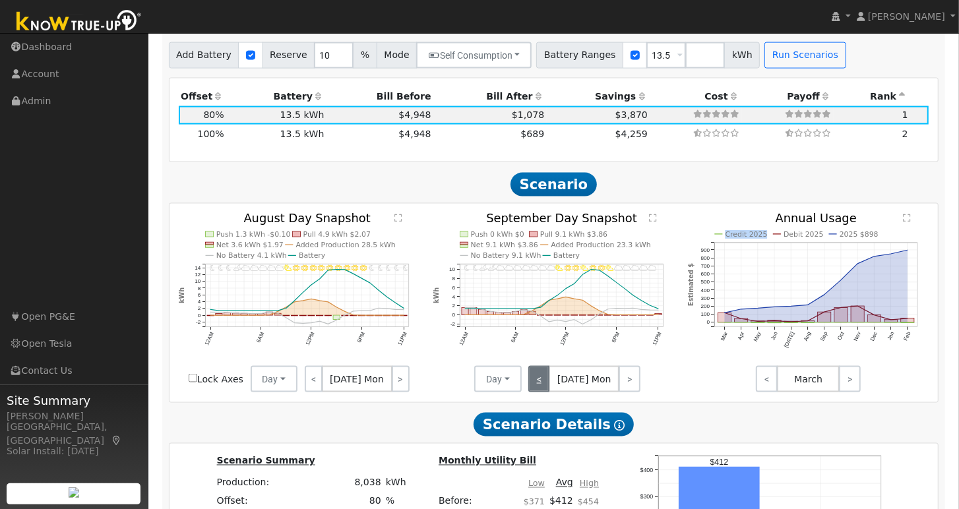
click at [543, 379] on link "<" at bounding box center [538, 379] width 21 height 26
click at [543, 379] on link "<" at bounding box center [540, 379] width 24 height 26
click at [543, 379] on link "<" at bounding box center [539, 379] width 22 height 26
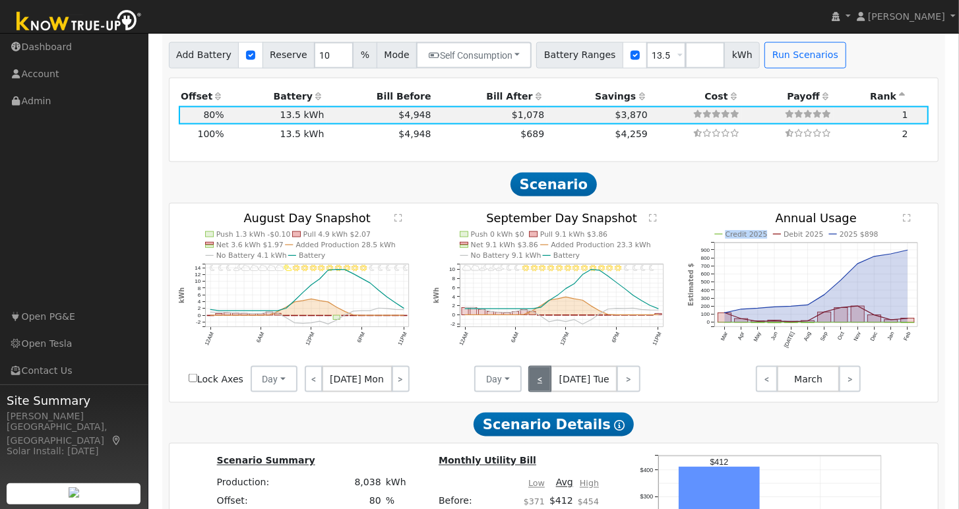
click at [543, 379] on link "<" at bounding box center [539, 379] width 23 height 26
click at [543, 379] on link "<" at bounding box center [538, 379] width 21 height 26
click at [543, 379] on link "<" at bounding box center [539, 379] width 22 height 26
click at [543, 379] on link "<" at bounding box center [540, 379] width 24 height 26
click at [543, 379] on link "<" at bounding box center [541, 379] width 26 height 26
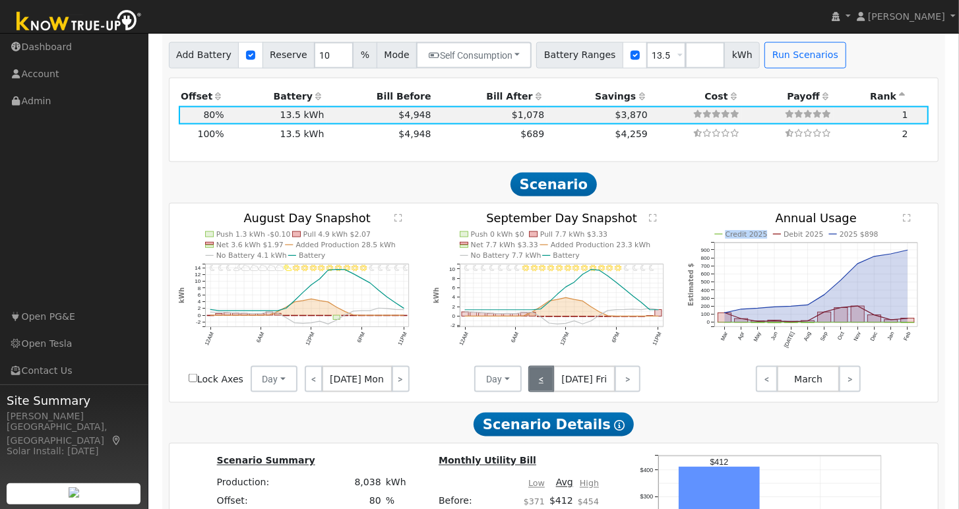
click at [543, 379] on link "<" at bounding box center [541, 379] width 26 height 26
click at [543, 379] on link "<" at bounding box center [538, 379] width 21 height 26
click at [543, 379] on link "<" at bounding box center [539, 379] width 23 height 26
click at [543, 379] on link "<" at bounding box center [538, 379] width 21 height 26
click at [543, 379] on div "< [DATE] Sun >" at bounding box center [581, 379] width 119 height 26
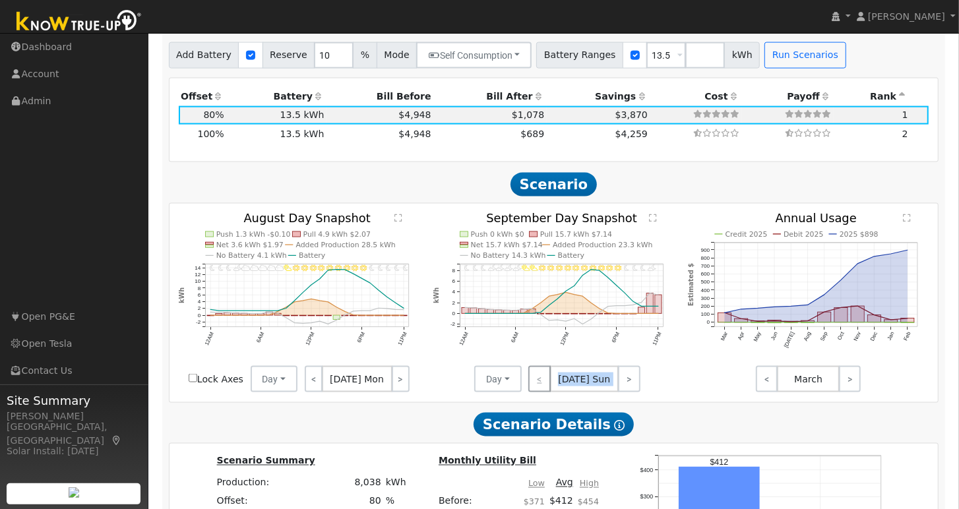
click at [543, 379] on div "< [DATE] Sun >" at bounding box center [581, 379] width 119 height 26
click at [320, 385] on link "<" at bounding box center [314, 379] width 18 height 26
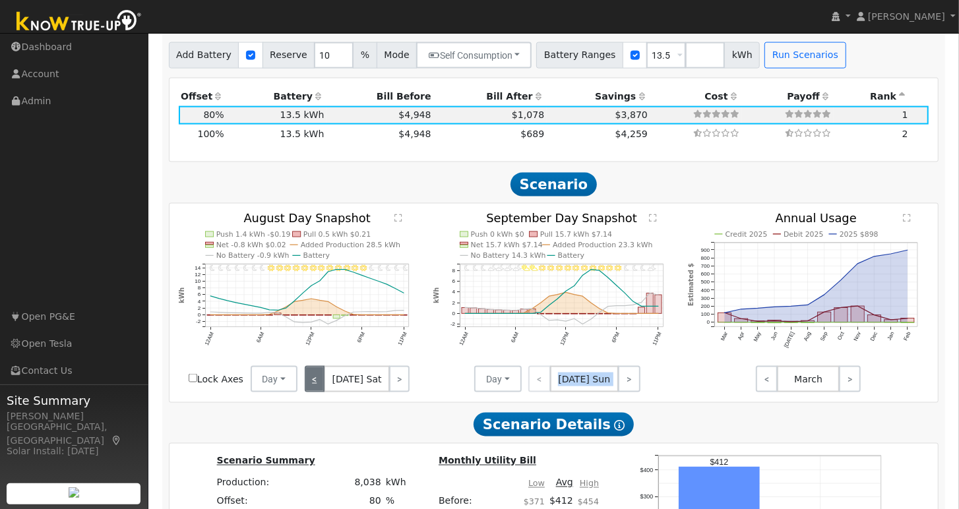
click at [320, 385] on link "<" at bounding box center [315, 379] width 20 height 26
click at [320, 385] on link "<" at bounding box center [316, 379] width 22 height 26
click at [320, 385] on link "<" at bounding box center [314, 379] width 19 height 26
click at [320, 385] on link "<" at bounding box center [314, 379] width 18 height 26
click at [320, 385] on link "<" at bounding box center [315, 379] width 20 height 26
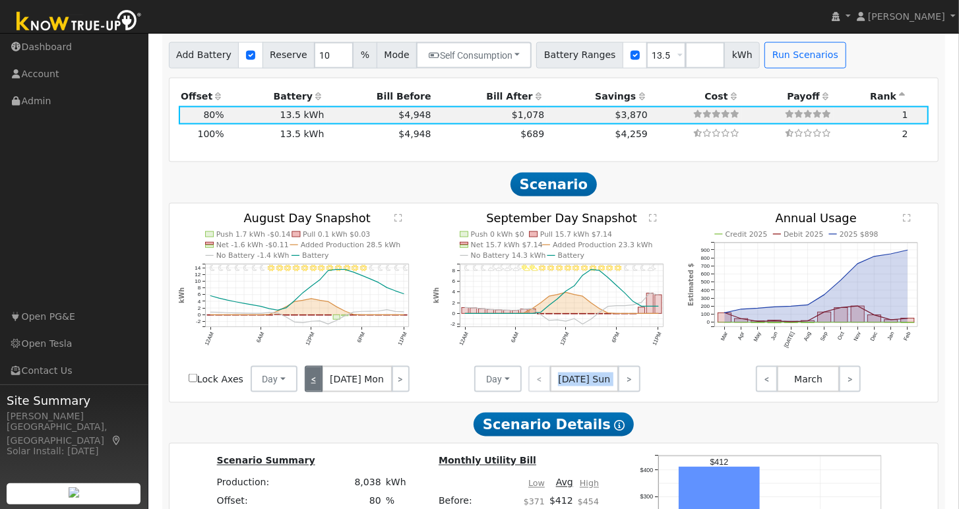
click at [320, 385] on link "<" at bounding box center [314, 379] width 18 height 26
click at [320, 385] on link "<" at bounding box center [315, 379] width 20 height 26
click at [320, 385] on link "<" at bounding box center [316, 379] width 22 height 26
click at [320, 385] on link "<" at bounding box center [314, 379] width 19 height 26
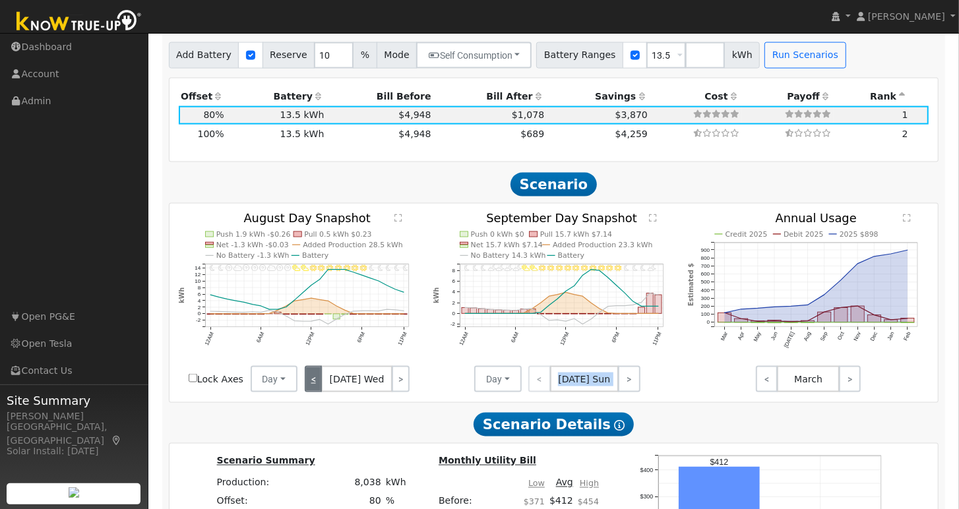
click at [320, 385] on link "<" at bounding box center [314, 379] width 18 height 26
click at [320, 385] on link "<" at bounding box center [315, 379] width 20 height 26
click at [320, 385] on link "<" at bounding box center [314, 379] width 18 height 26
click at [320, 385] on link "<" at bounding box center [315, 379] width 20 height 26
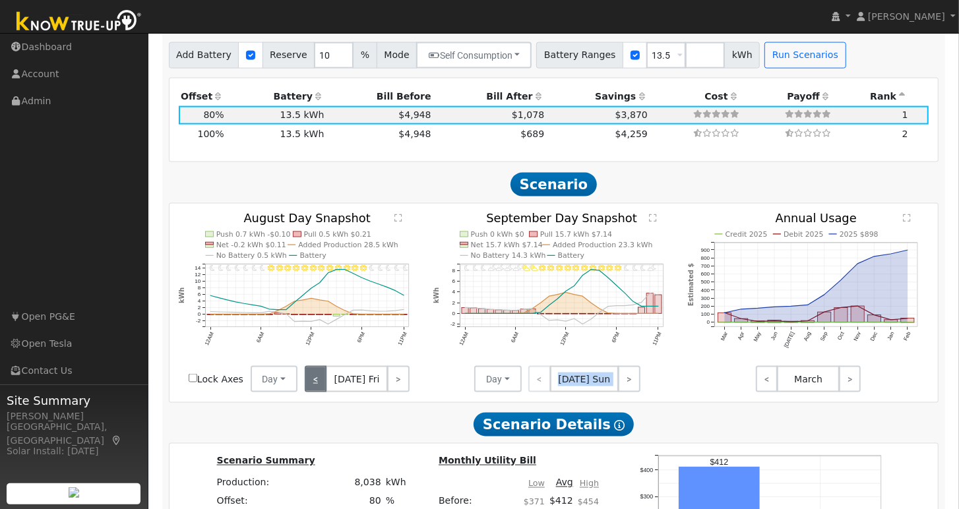
click at [320, 385] on link "<" at bounding box center [316, 379] width 22 height 26
click at [320, 385] on link "<" at bounding box center [314, 379] width 19 height 26
click at [320, 385] on link "<" at bounding box center [314, 379] width 18 height 26
click at [320, 385] on link "<" at bounding box center [315, 379] width 20 height 26
click at [320, 385] on link "<" at bounding box center [314, 379] width 18 height 26
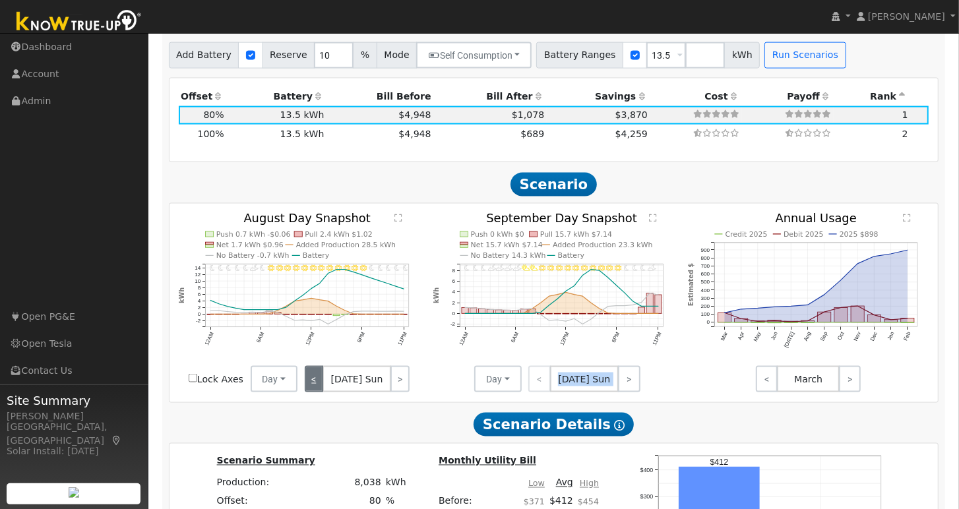
click at [320, 385] on link "<" at bounding box center [314, 379] width 18 height 26
click at [320, 385] on link "<" at bounding box center [315, 379] width 20 height 26
click at [320, 385] on div "< [DATE] Fri >" at bounding box center [356, 379] width 119 height 26
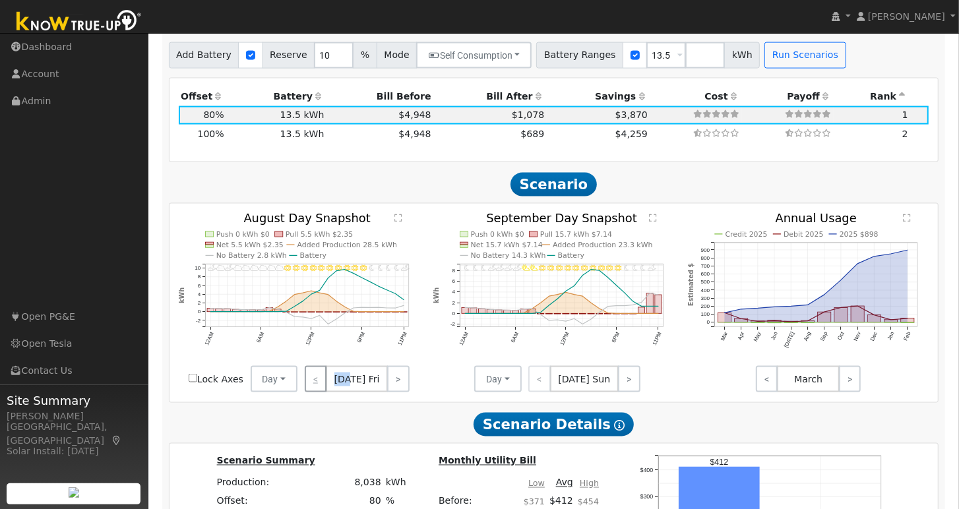
click at [320, 385] on div "< [DATE] Fri >" at bounding box center [356, 379] width 119 height 26
click at [310, 143] on td "13.5 kWh" at bounding box center [276, 134] width 100 height 18
type input "6.7"
type input "$22,106"
type input "$11,333"
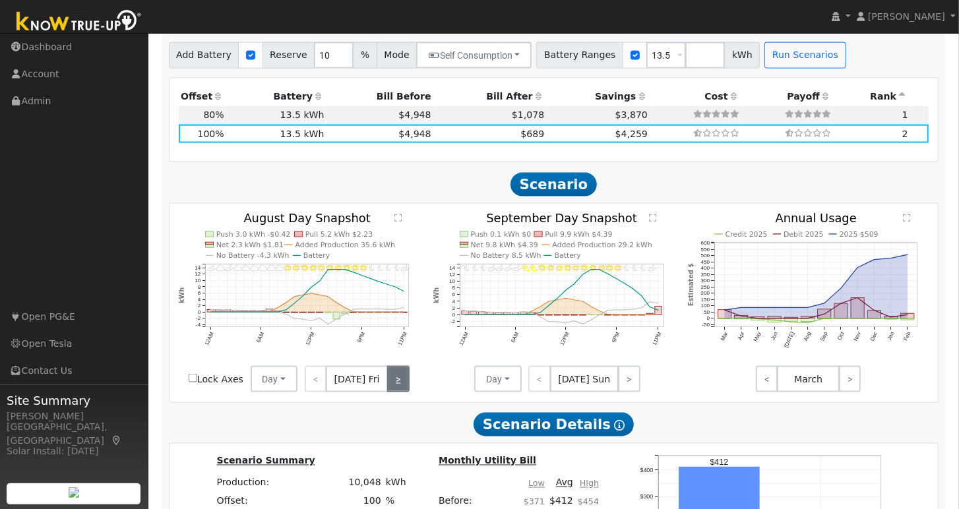
click at [400, 386] on link ">" at bounding box center [398, 379] width 22 height 26
click at [400, 386] on link ">" at bounding box center [399, 379] width 20 height 26
click at [396, 385] on link ">" at bounding box center [399, 379] width 18 height 26
click at [396, 385] on link ">" at bounding box center [401, 379] width 18 height 26
click at [396, 385] on link ">" at bounding box center [400, 379] width 20 height 26
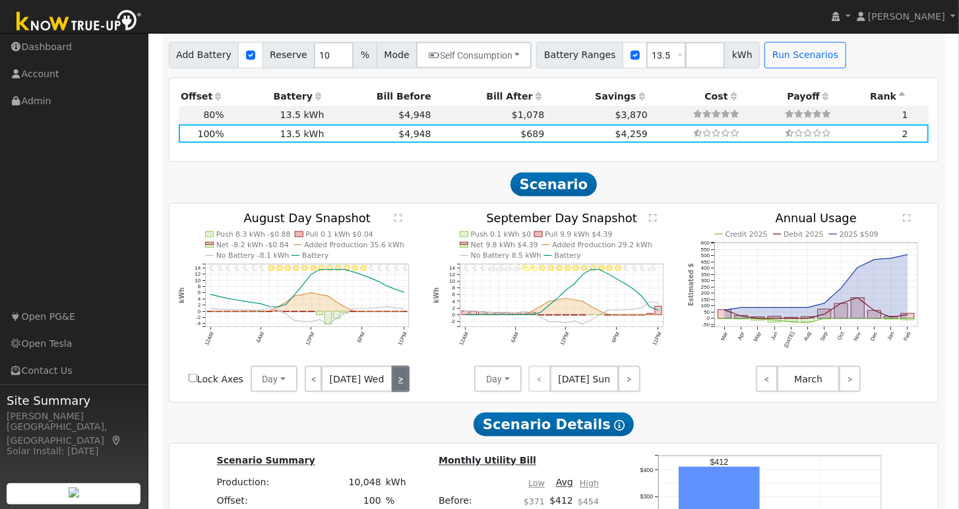
click at [396, 385] on link ">" at bounding box center [401, 379] width 18 height 26
click at [396, 385] on link ">" at bounding box center [399, 379] width 19 height 26
click at [396, 385] on link ">" at bounding box center [398, 379] width 22 height 26
click at [396, 385] on link ">" at bounding box center [399, 379] width 20 height 26
click at [396, 385] on link ">" at bounding box center [399, 379] width 18 height 26
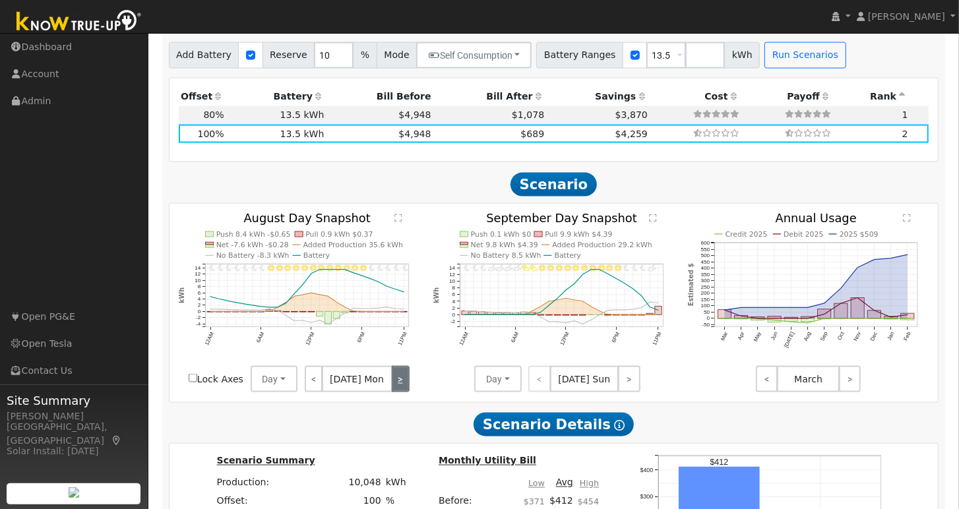
click at [396, 385] on link ">" at bounding box center [401, 379] width 18 height 26
click at [396, 385] on link ">" at bounding box center [400, 379] width 20 height 26
drag, startPoint x: 396, startPoint y: 385, endPoint x: 406, endPoint y: 380, distance: 10.3
click at [400, 382] on link ">" at bounding box center [401, 379] width 18 height 26
click at [395, 392] on link ">" at bounding box center [399, 379] width 19 height 26
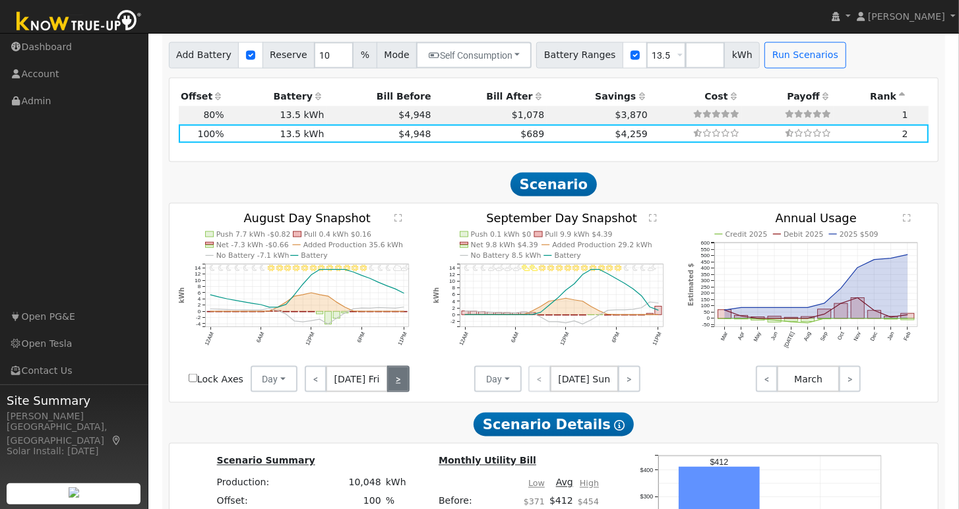
click at [395, 392] on link ">" at bounding box center [398, 379] width 22 height 26
click at [395, 392] on link ">" at bounding box center [399, 379] width 20 height 26
click at [396, 391] on link ">" at bounding box center [399, 379] width 18 height 26
click at [396, 391] on link ">" at bounding box center [401, 379] width 18 height 26
click at [396, 391] on link ">" at bounding box center [400, 379] width 20 height 26
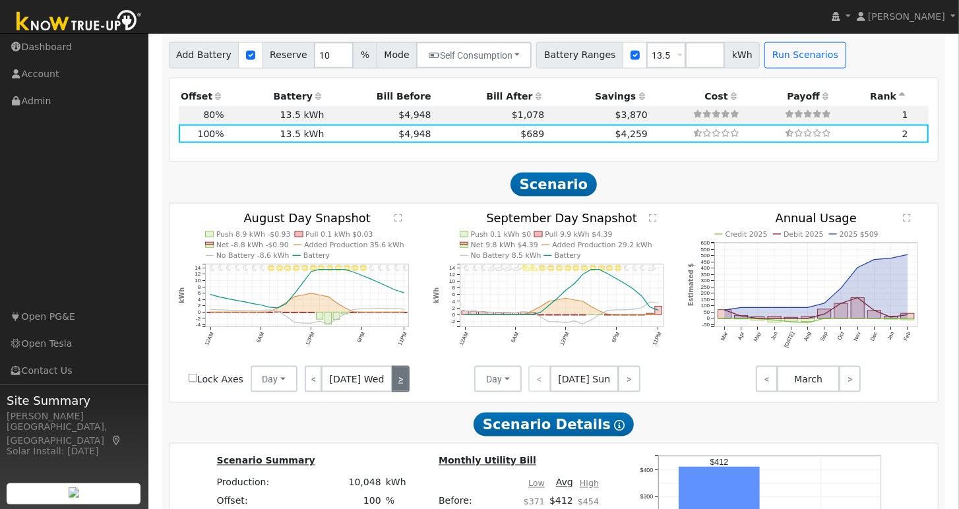
click at [396, 391] on link ">" at bounding box center [401, 379] width 18 height 26
click at [396, 391] on link ">" at bounding box center [399, 379] width 19 height 26
click at [396, 391] on link ">" at bounding box center [398, 379] width 22 height 26
click at [396, 391] on link ">" at bounding box center [399, 379] width 20 height 26
click at [396, 391] on link ">" at bounding box center [399, 379] width 18 height 26
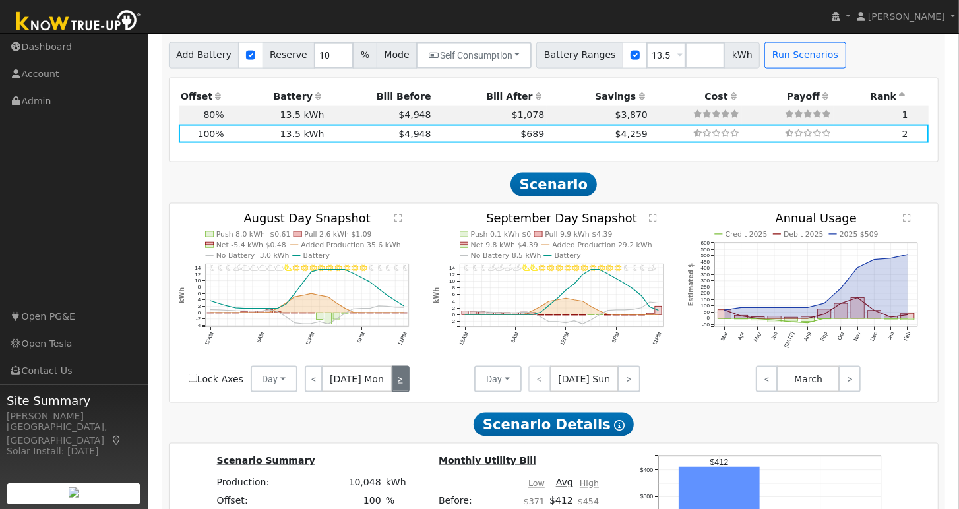
click at [396, 391] on link ">" at bounding box center [401, 379] width 18 height 26
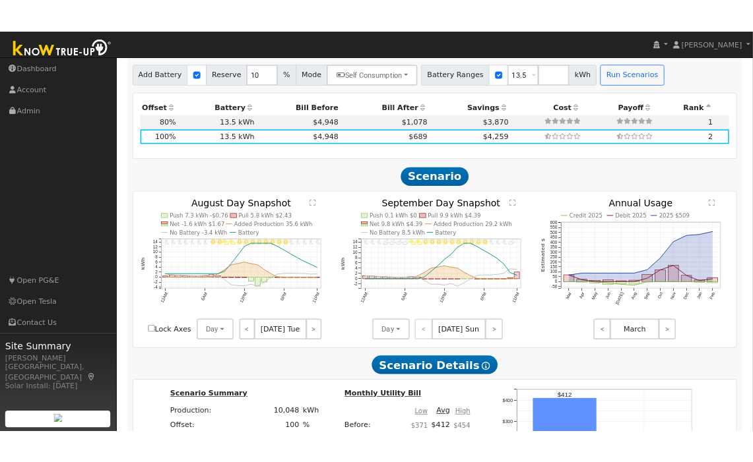
scroll to position [1487, 0]
